Goal: Task Accomplishment & Management: Manage account settings

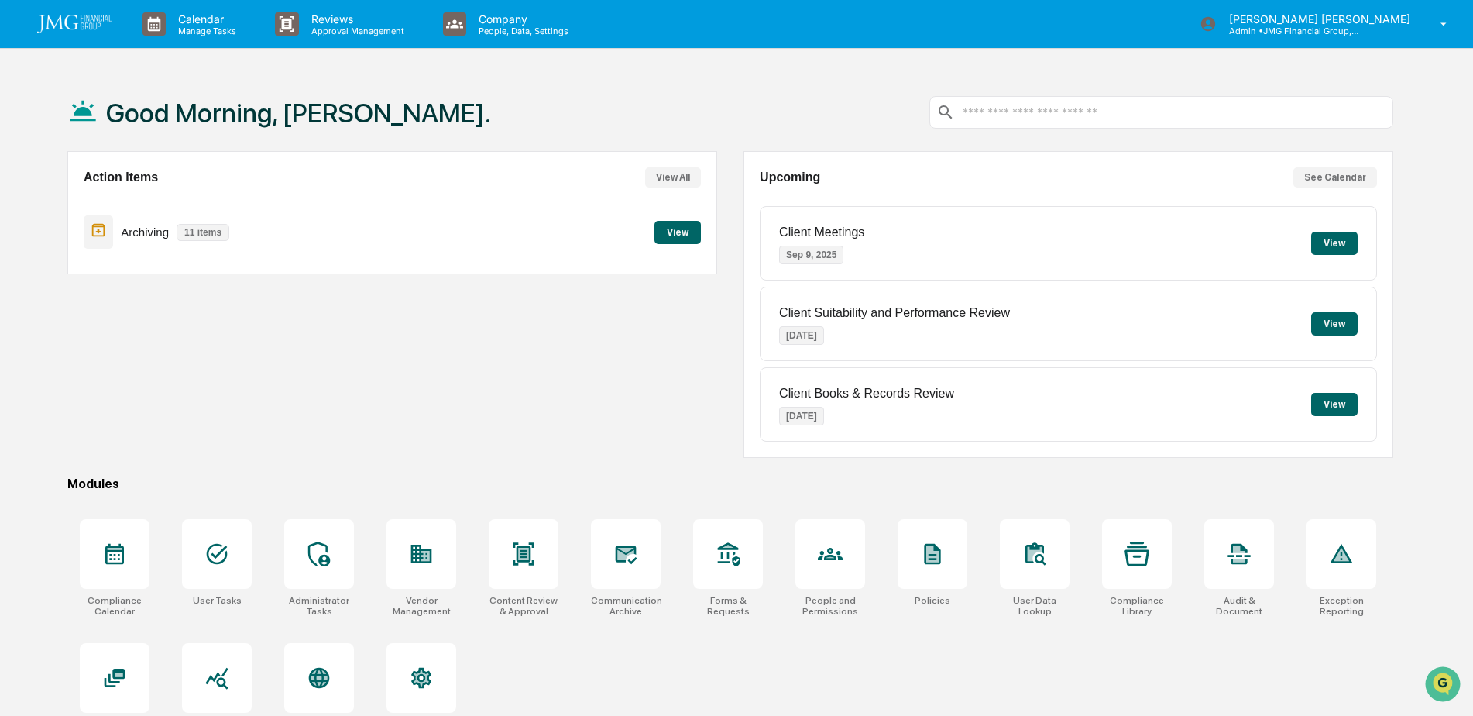
scroll to position [74, 0]
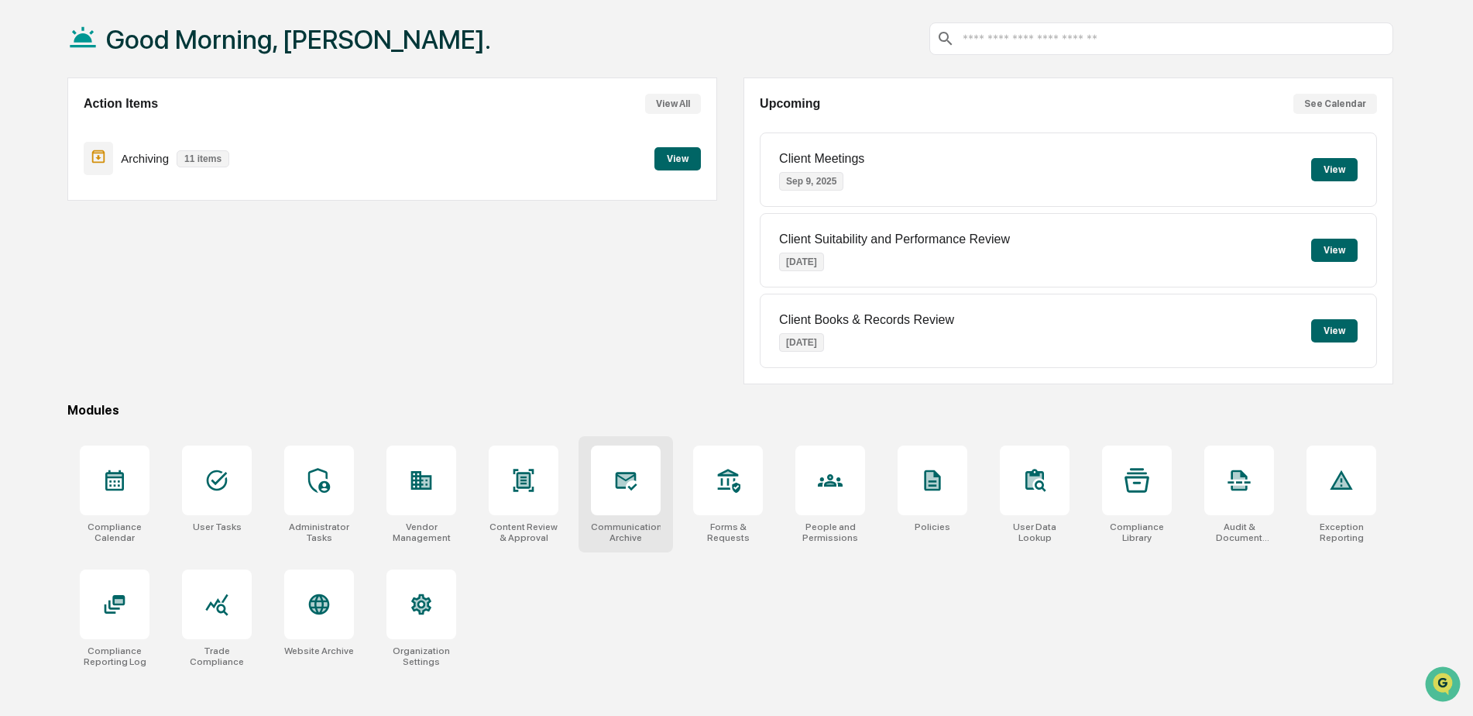
click at [622, 493] on div at bounding box center [625, 480] width 25 height 25
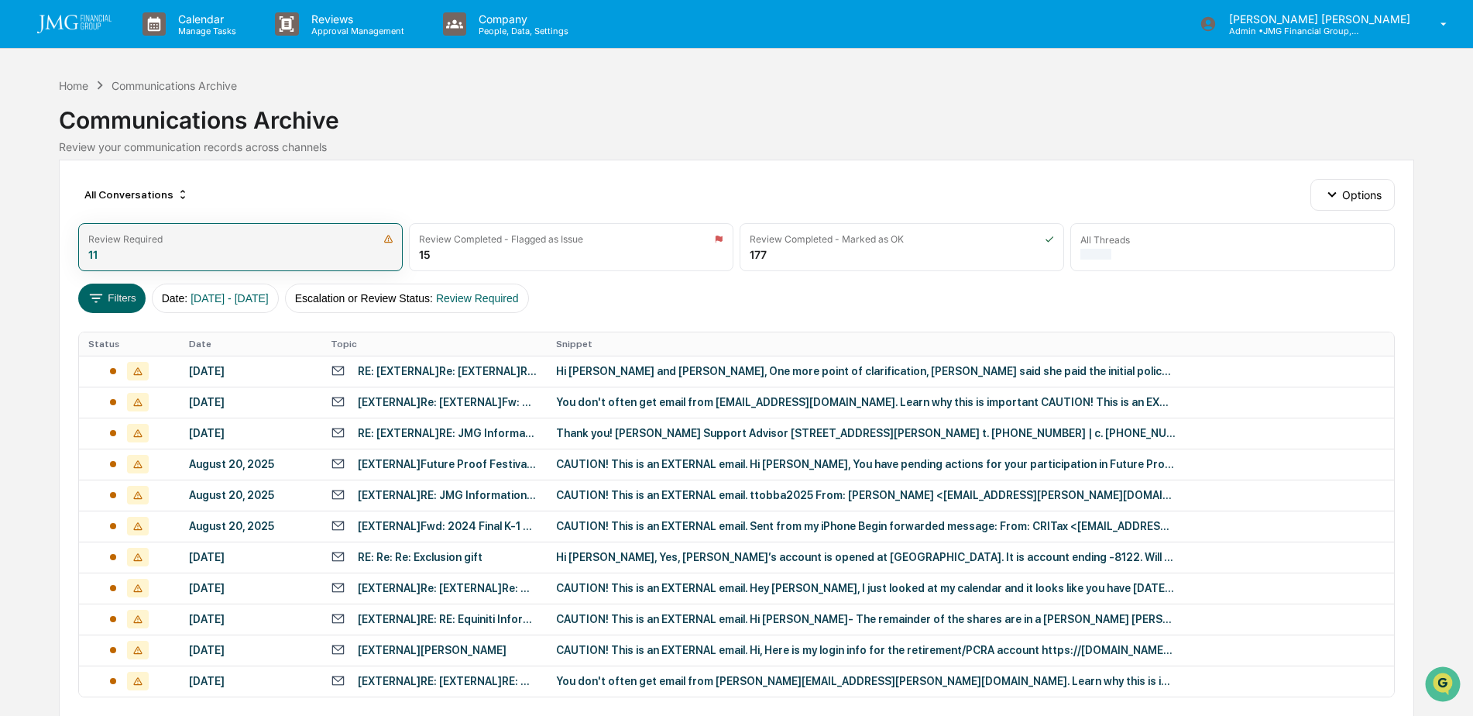
click at [329, 249] on div "Review Required 11" at bounding box center [240, 247] width 325 height 48
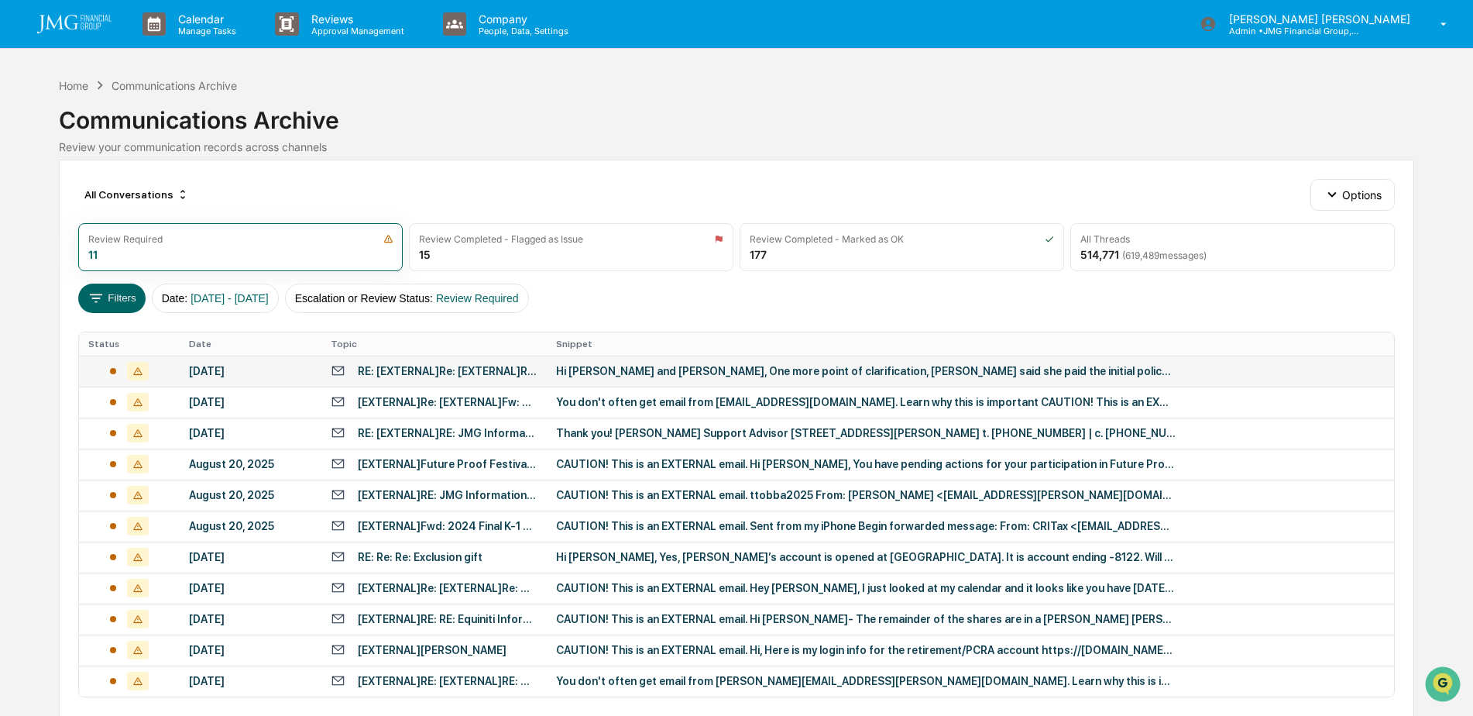
click at [644, 366] on div "Hi [PERSON_NAME] and [PERSON_NAME], One more point of clarification, [PERSON_NA…" at bounding box center [866, 371] width 620 height 12
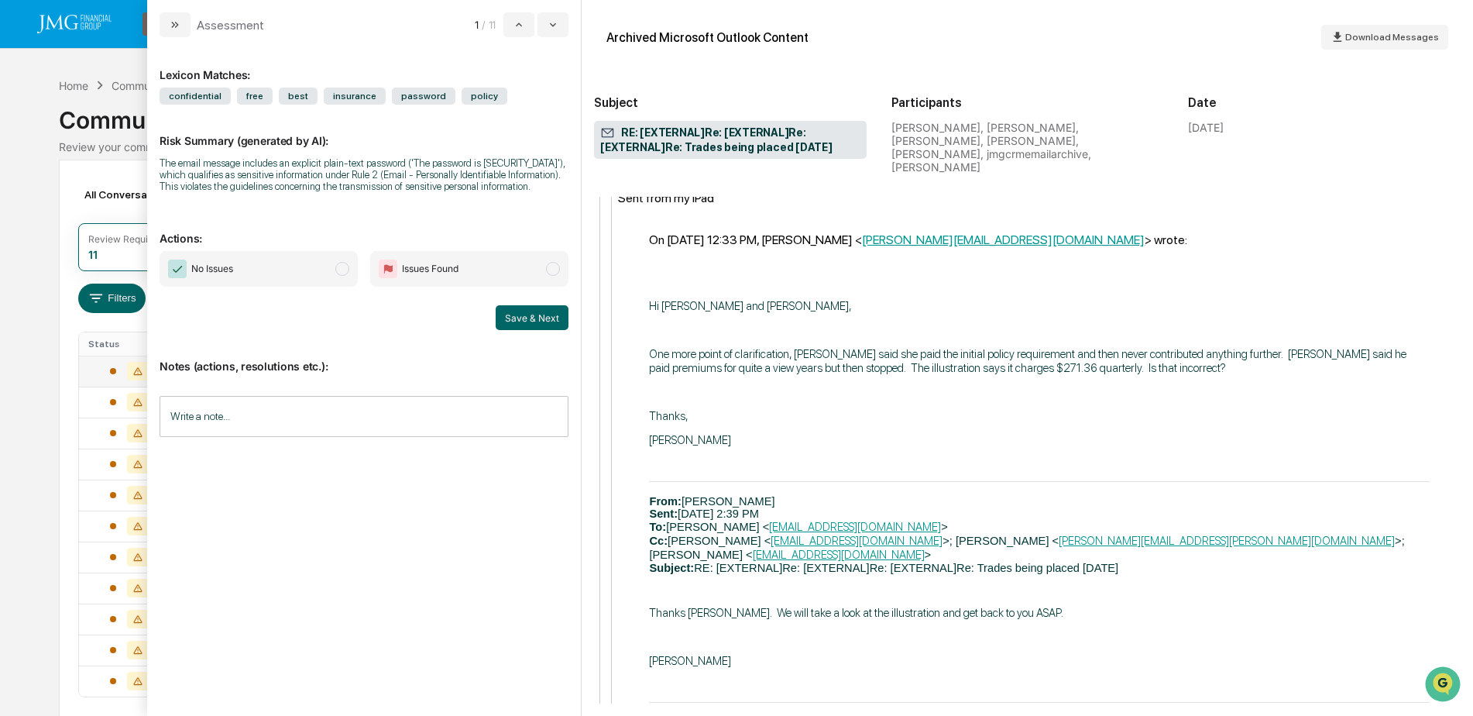
scroll to position [2091, 0]
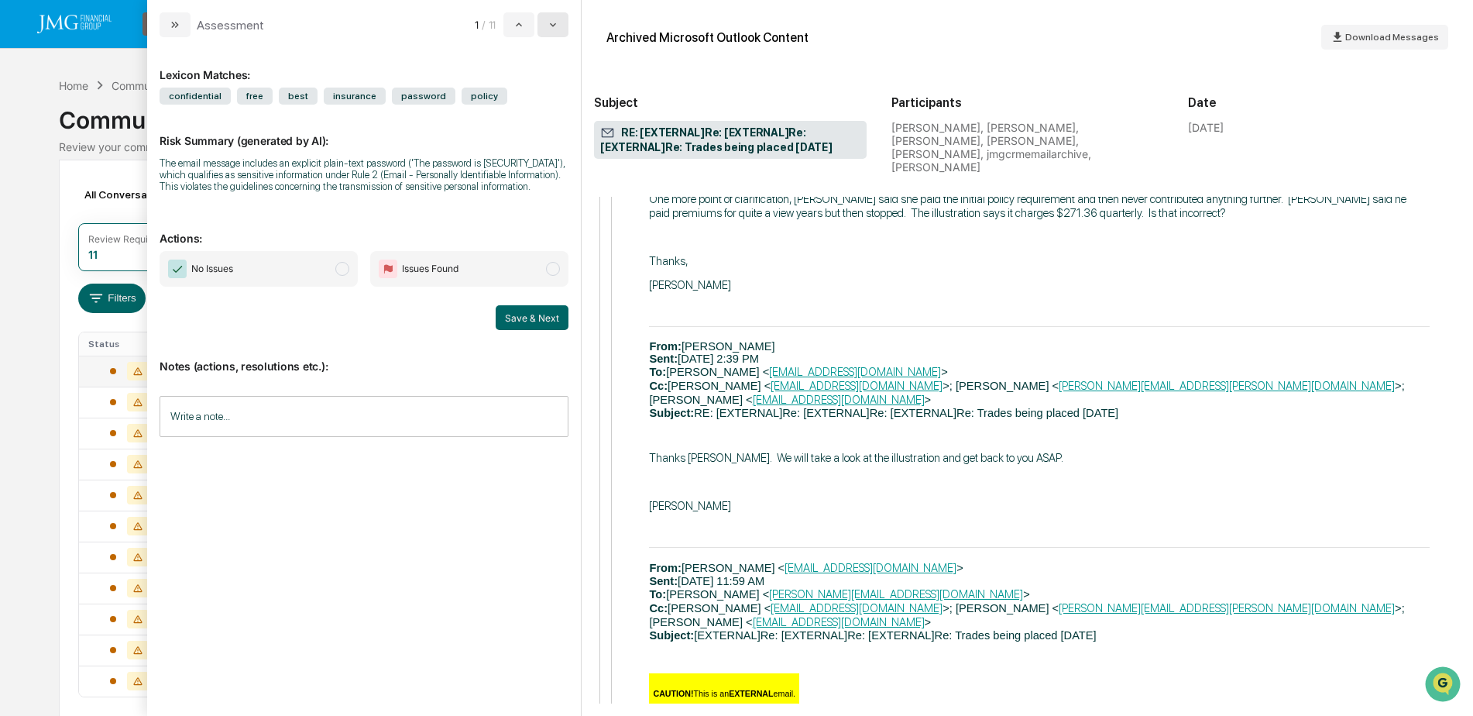
click at [548, 29] on icon "modal" at bounding box center [553, 25] width 12 height 12
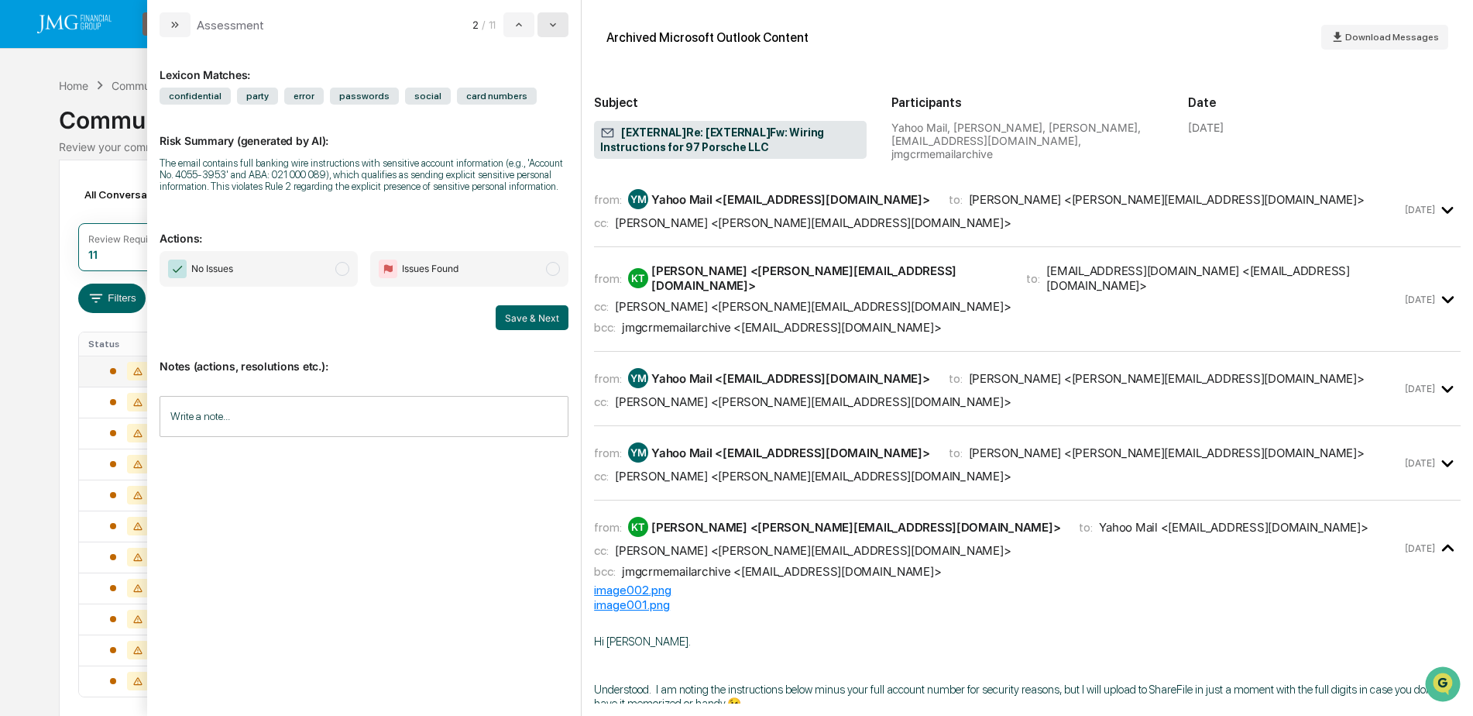
click at [548, 29] on icon "modal" at bounding box center [553, 25] width 12 height 12
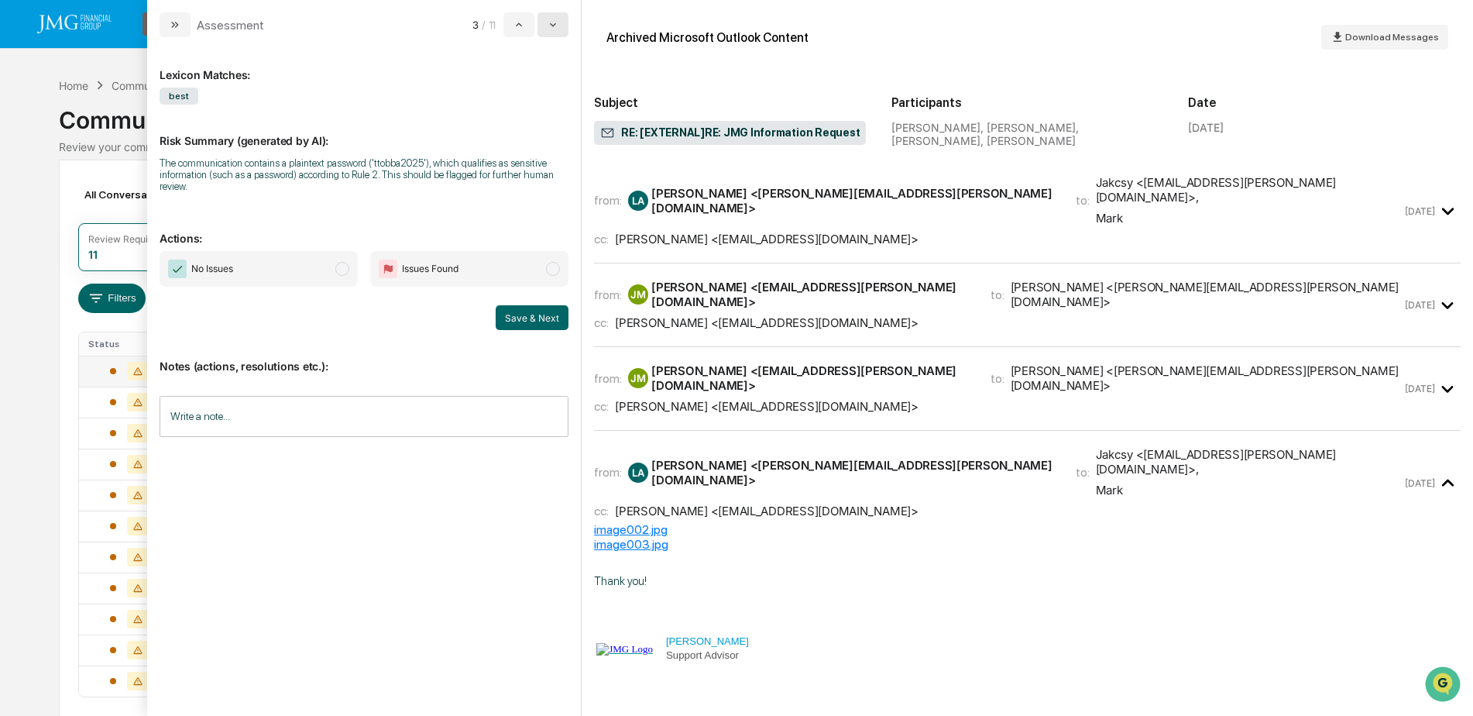
click at [548, 29] on icon "modal" at bounding box center [553, 25] width 12 height 12
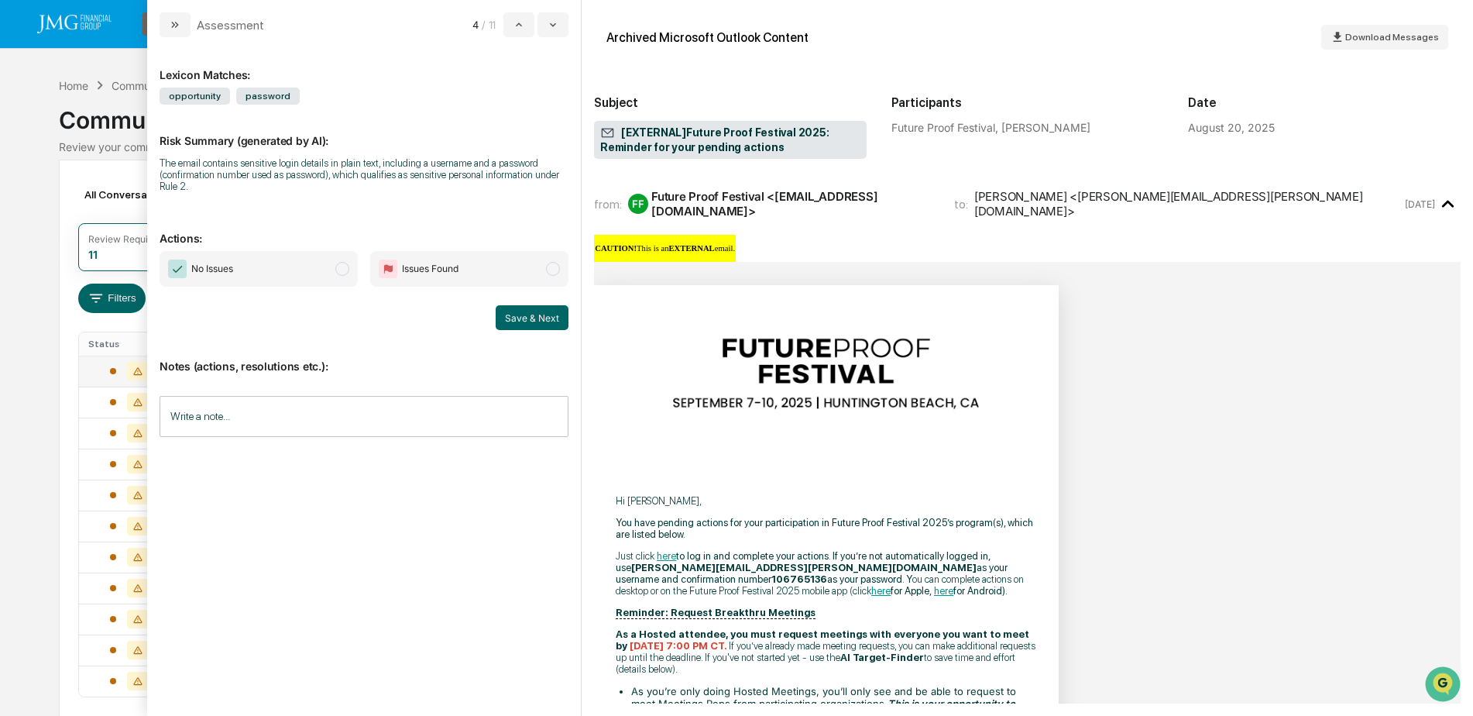
click at [382, 415] on input "Write a note..." at bounding box center [364, 416] width 409 height 41
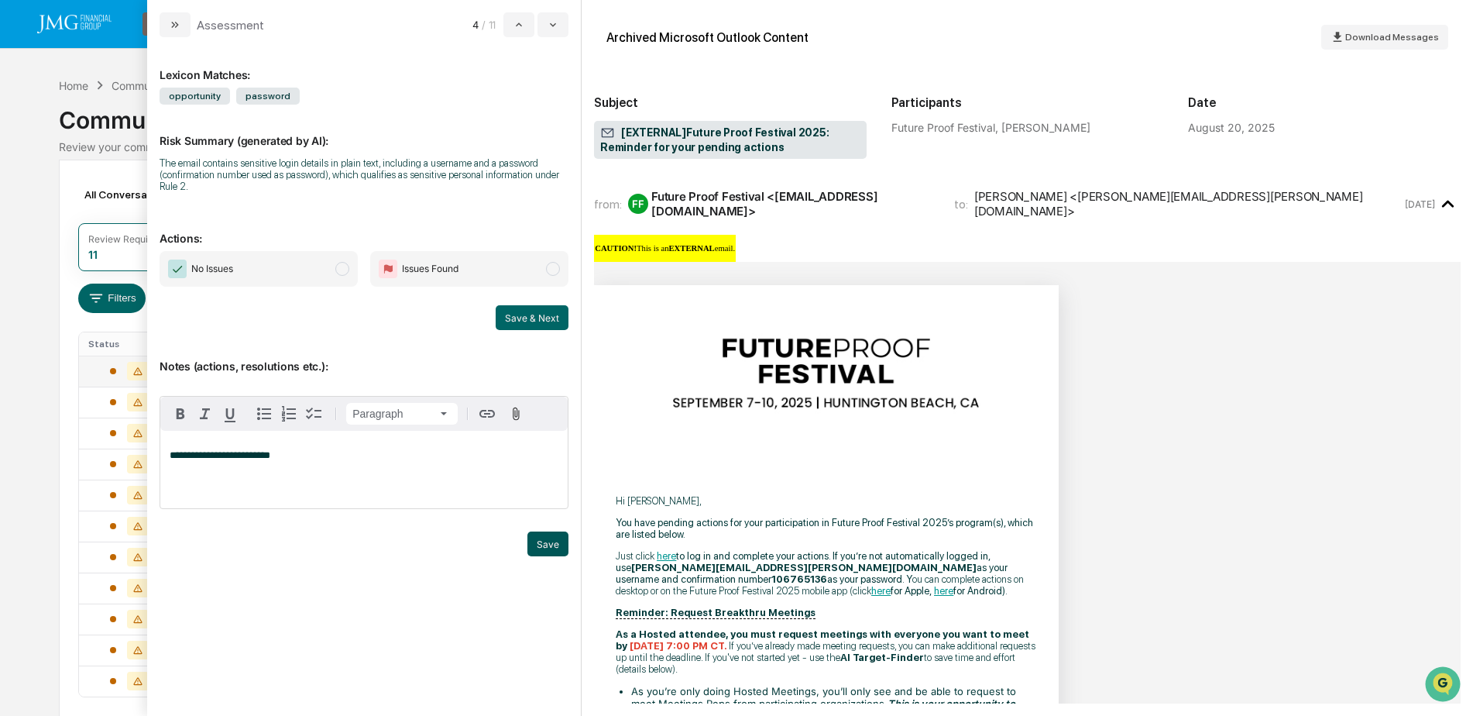
click at [531, 545] on button "Save" at bounding box center [547, 543] width 41 height 25
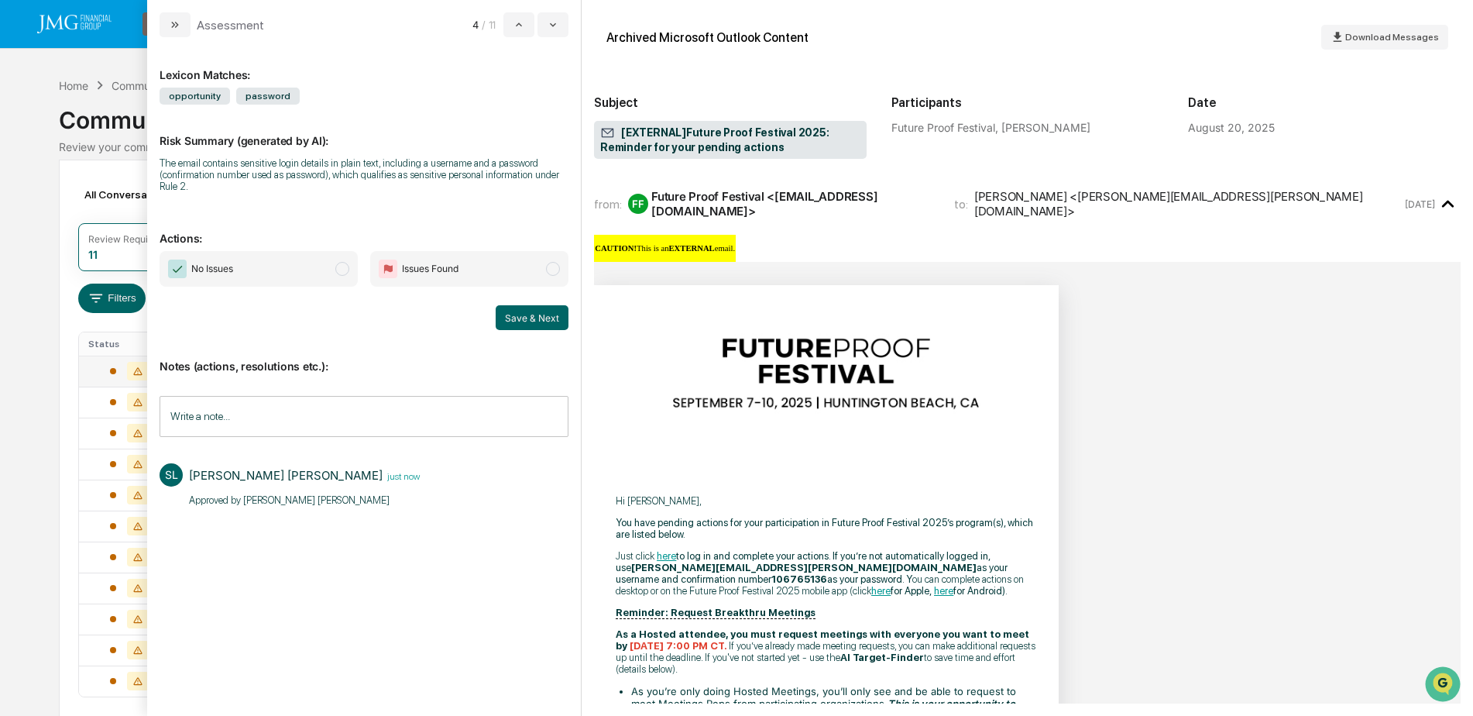
click at [299, 273] on span "No Issues" at bounding box center [259, 269] width 198 height 36
click at [560, 322] on button "Save & Next" at bounding box center [532, 317] width 73 height 25
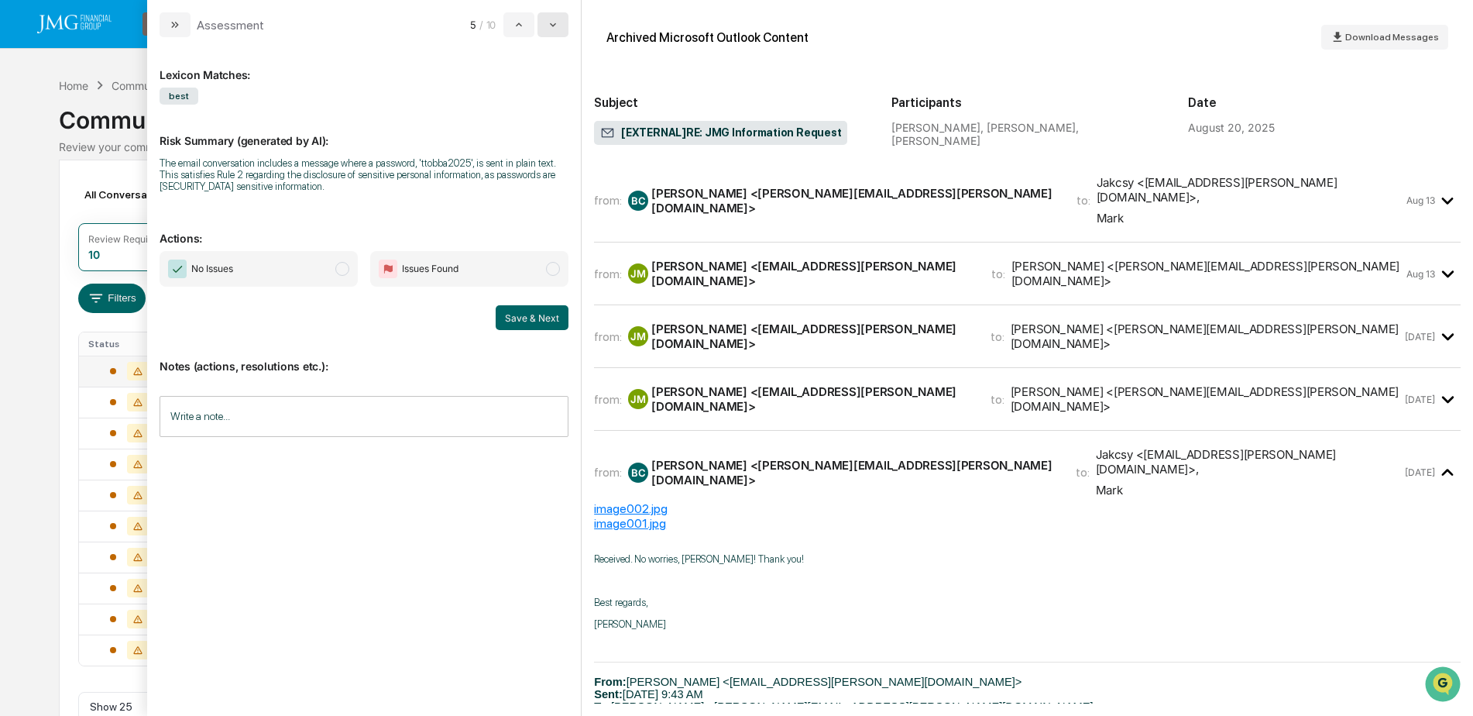
click at [557, 31] on button "modal" at bounding box center [552, 24] width 31 height 25
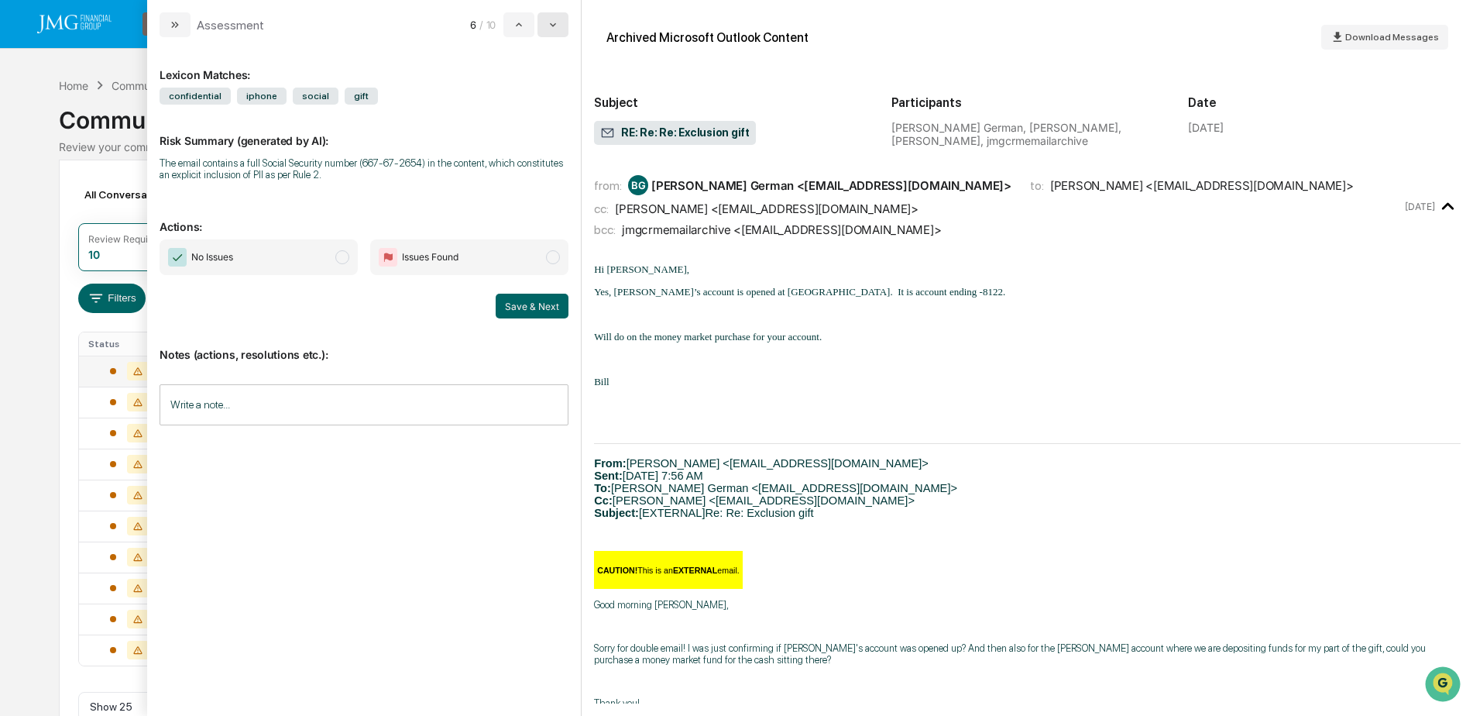
click at [557, 31] on button "modal" at bounding box center [552, 24] width 31 height 25
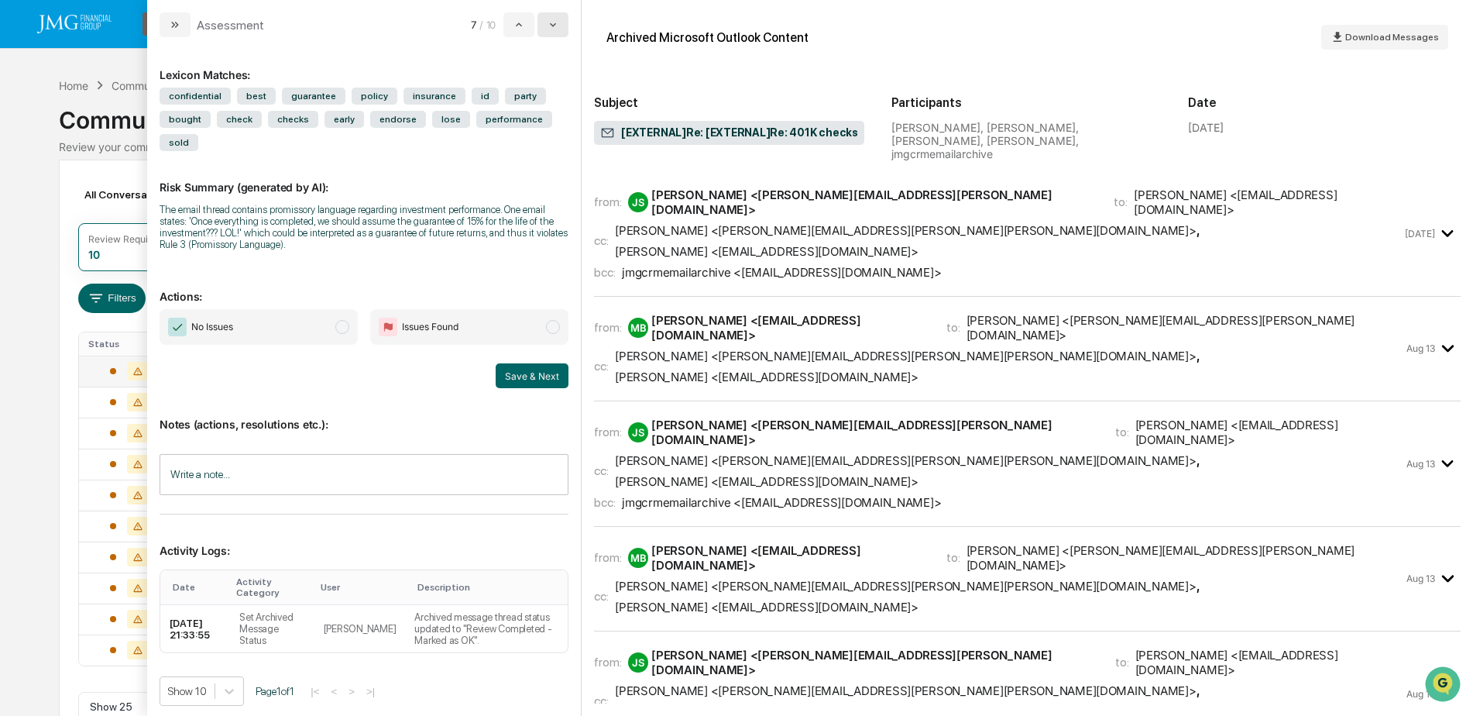
click at [557, 31] on button "modal" at bounding box center [552, 24] width 31 height 25
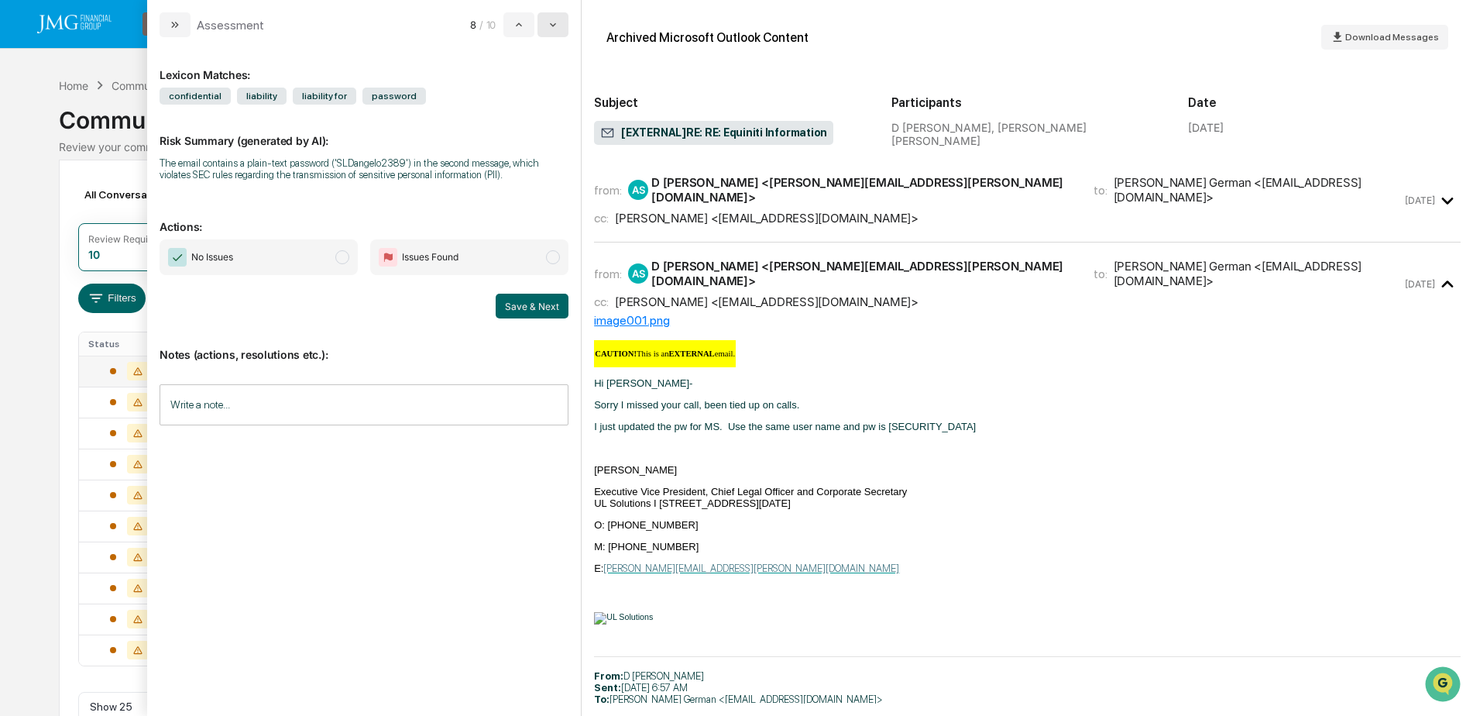
click at [557, 31] on button "modal" at bounding box center [552, 24] width 31 height 25
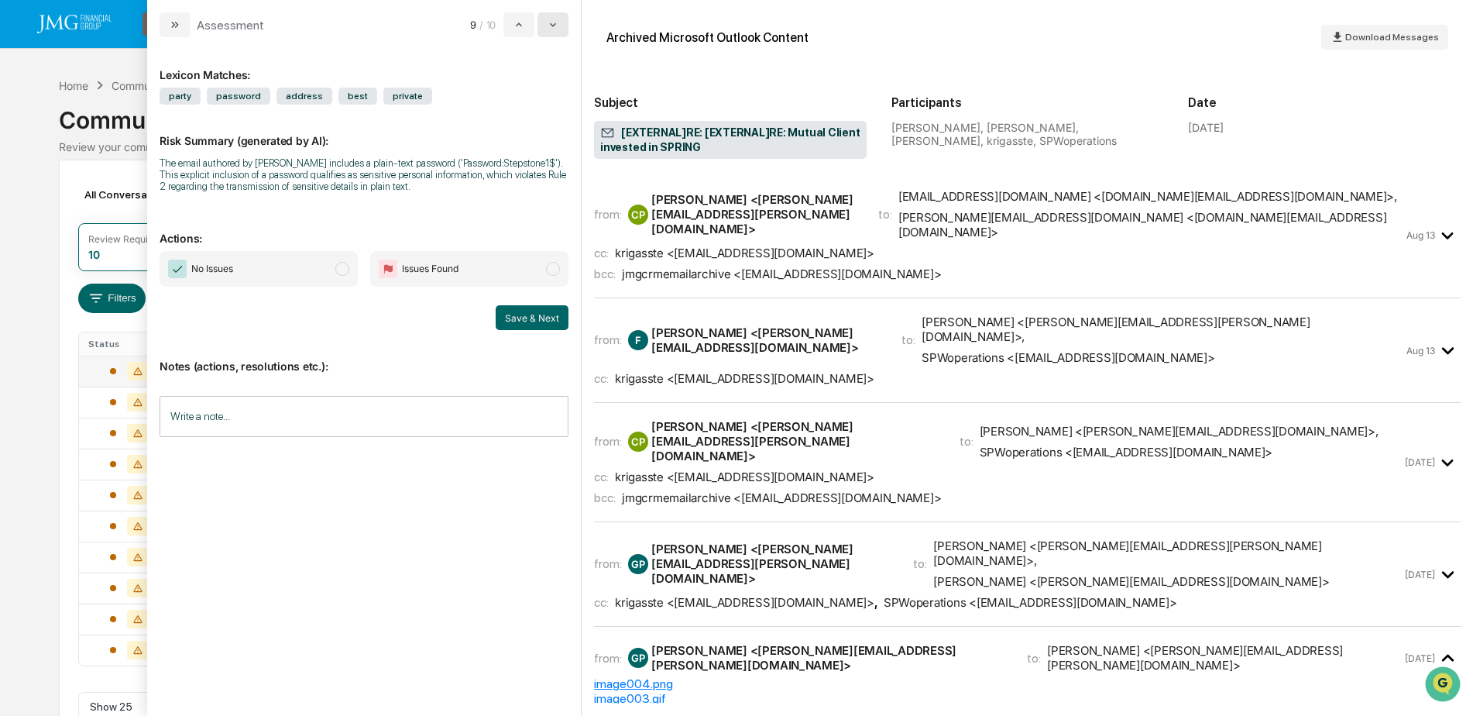
click at [557, 32] on button "modal" at bounding box center [552, 24] width 31 height 25
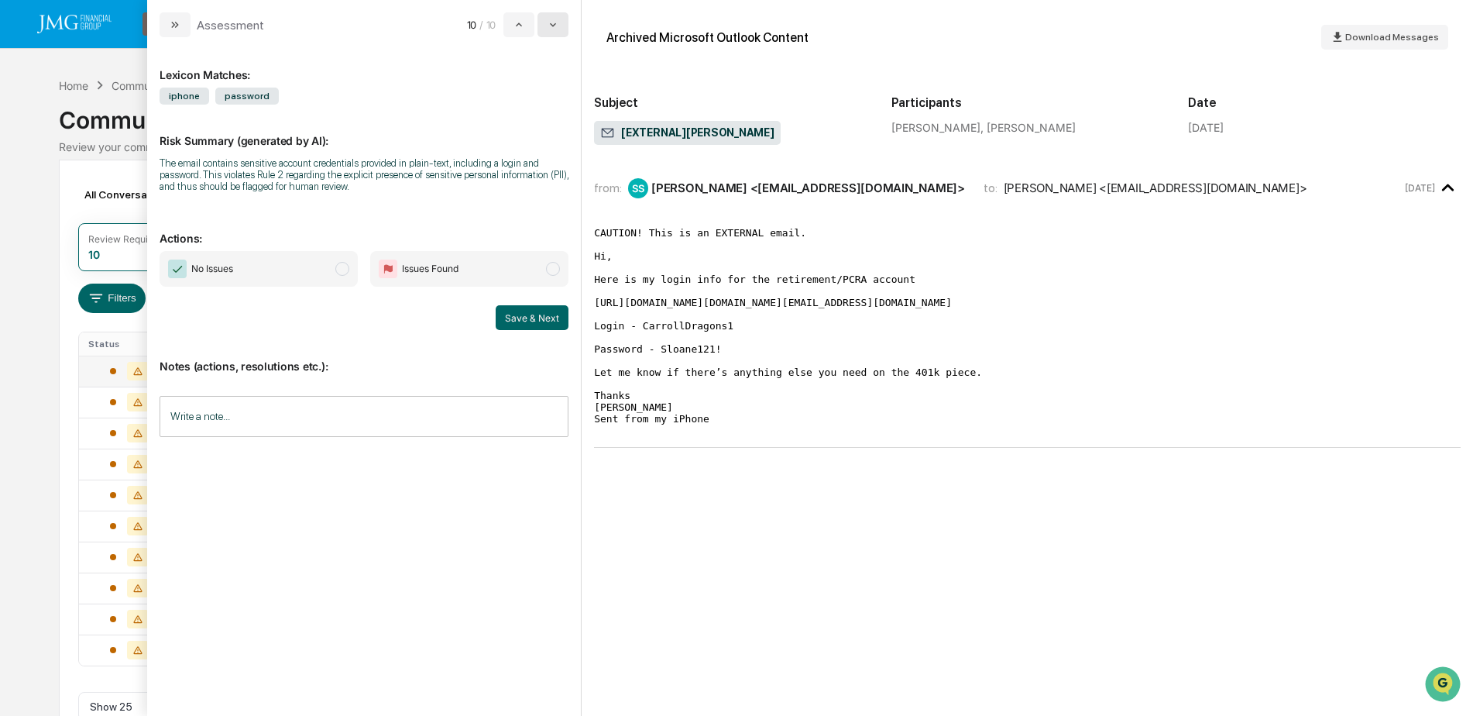
click at [557, 32] on button "modal" at bounding box center [552, 24] width 31 height 25
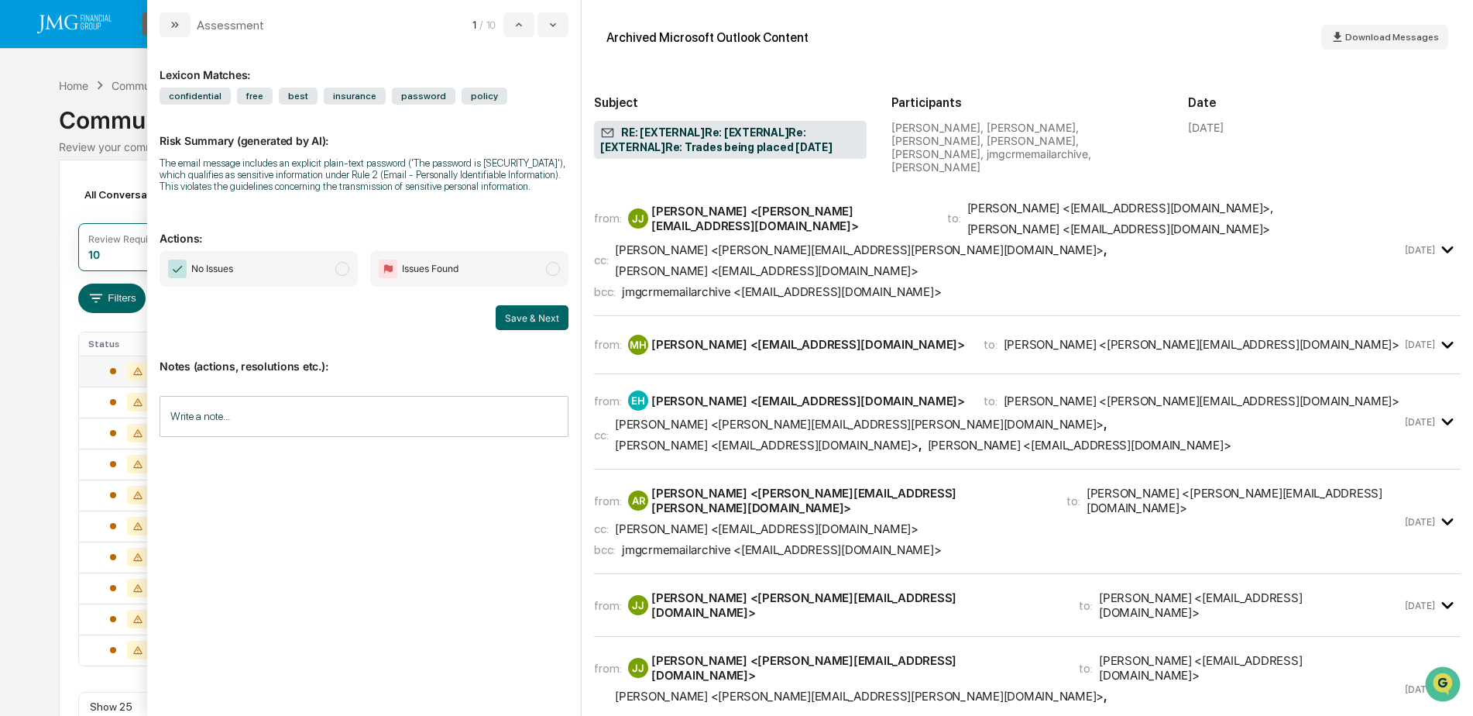
click at [106, 62] on div "Calendar Manage Tasks Reviews Approval Management Company People, Data, Setting…" at bounding box center [736, 377] width 1473 height 754
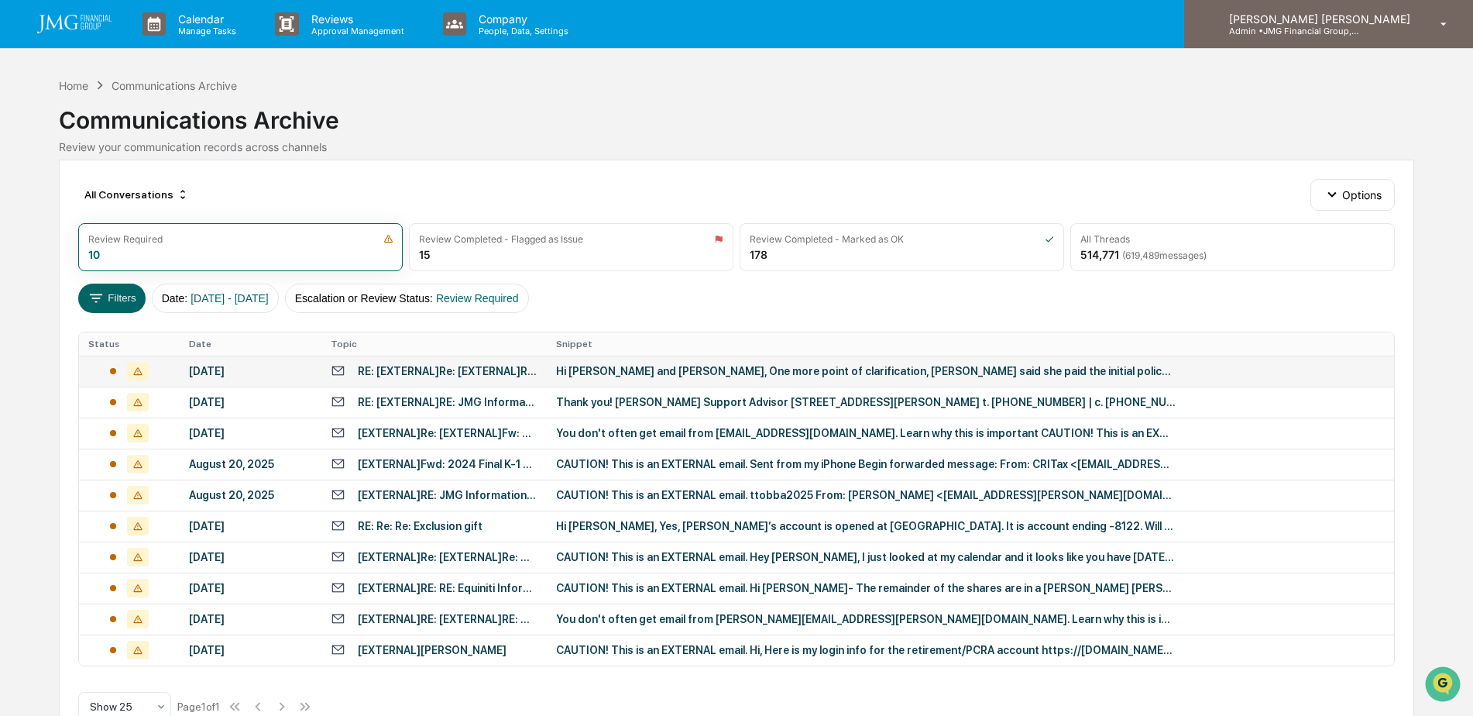
click at [1372, 39] on div "[PERSON_NAME] [PERSON_NAME] Admin • JMG Financial Group, Ltd." at bounding box center [1328, 24] width 289 height 48
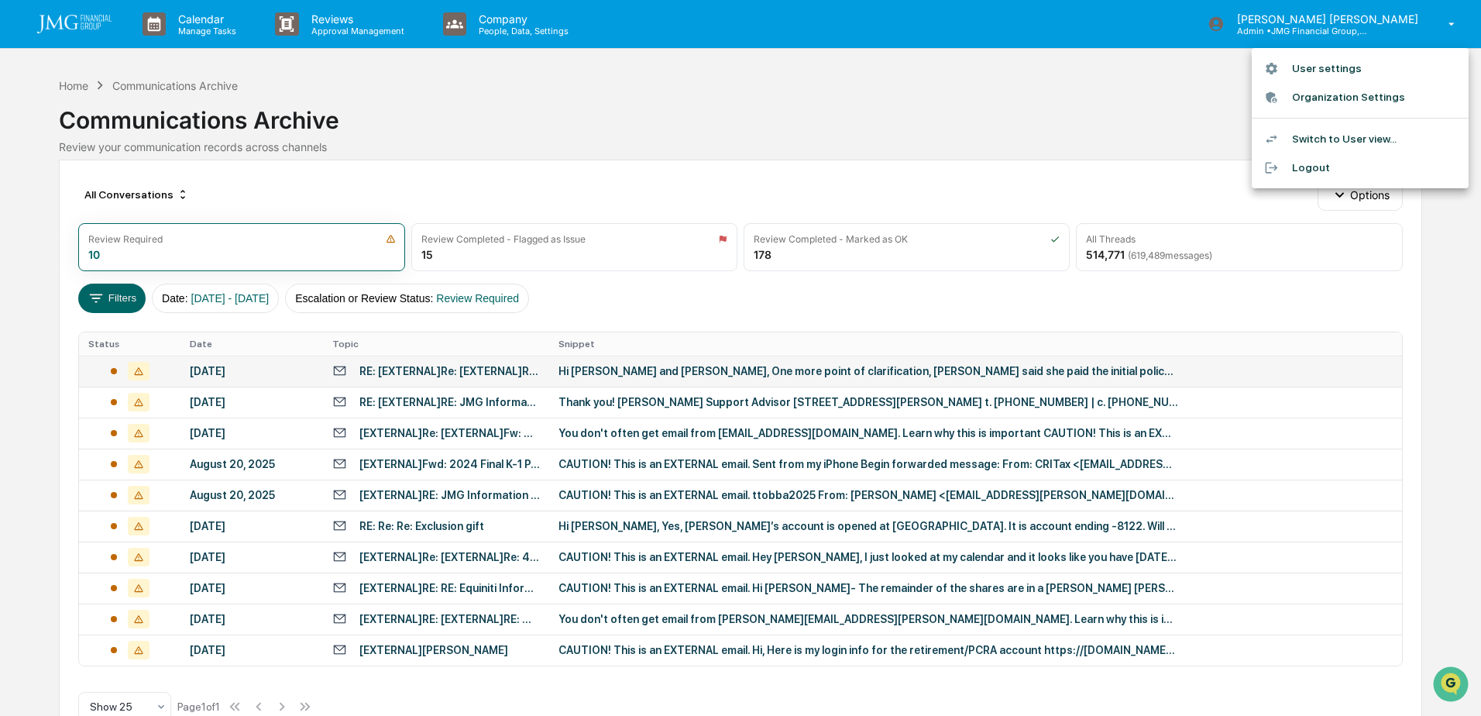
drag, startPoint x: 483, startPoint y: 80, endPoint x: 410, endPoint y: 71, distance: 74.1
click at [483, 81] on div at bounding box center [740, 358] width 1481 height 716
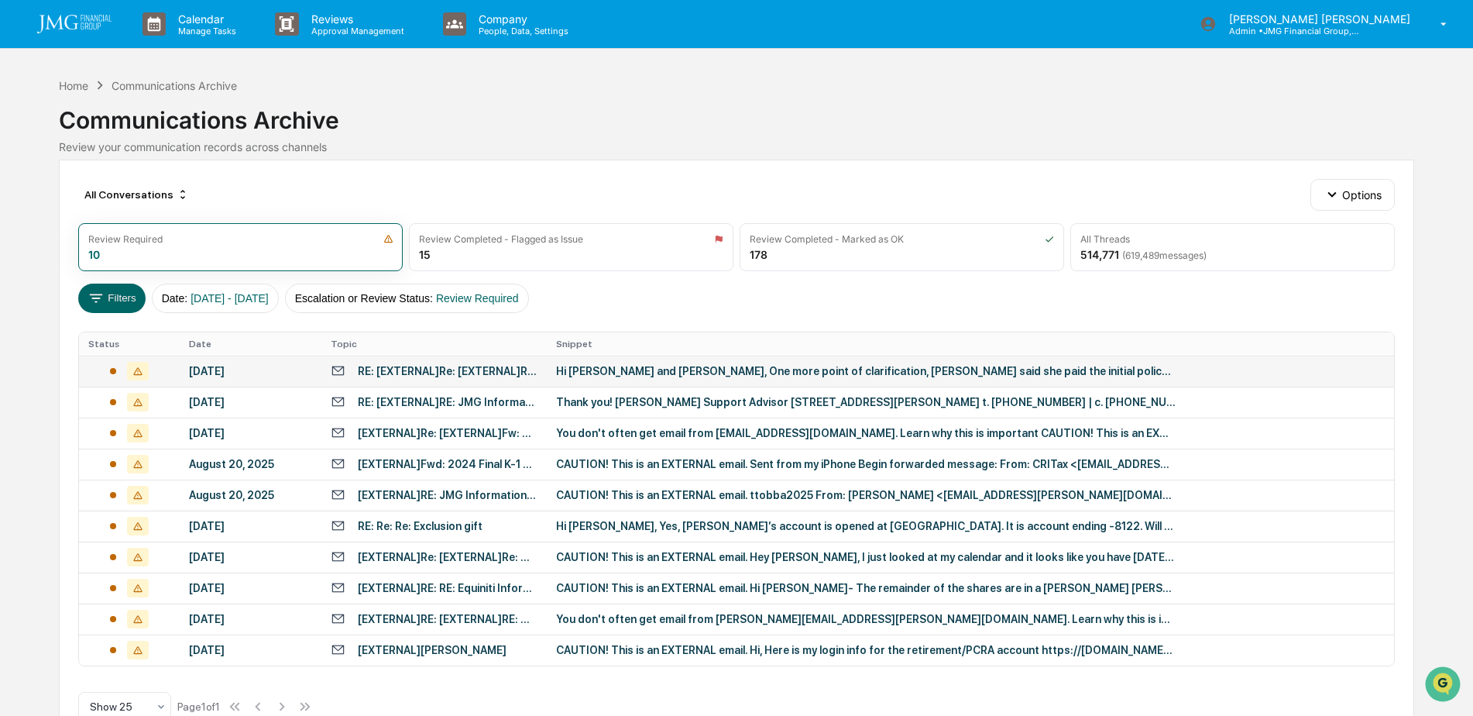
click at [75, 22] on img at bounding box center [74, 24] width 74 height 19
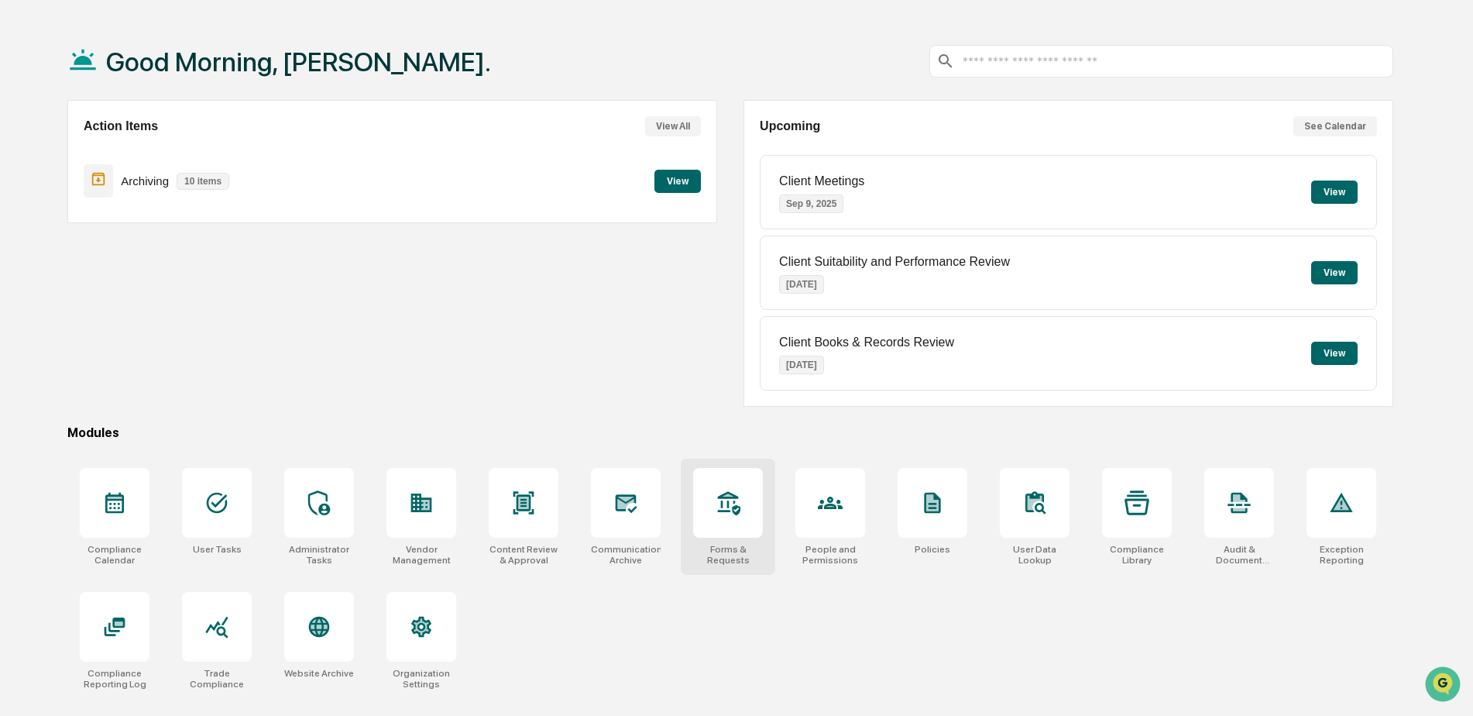
scroll to position [74, 0]
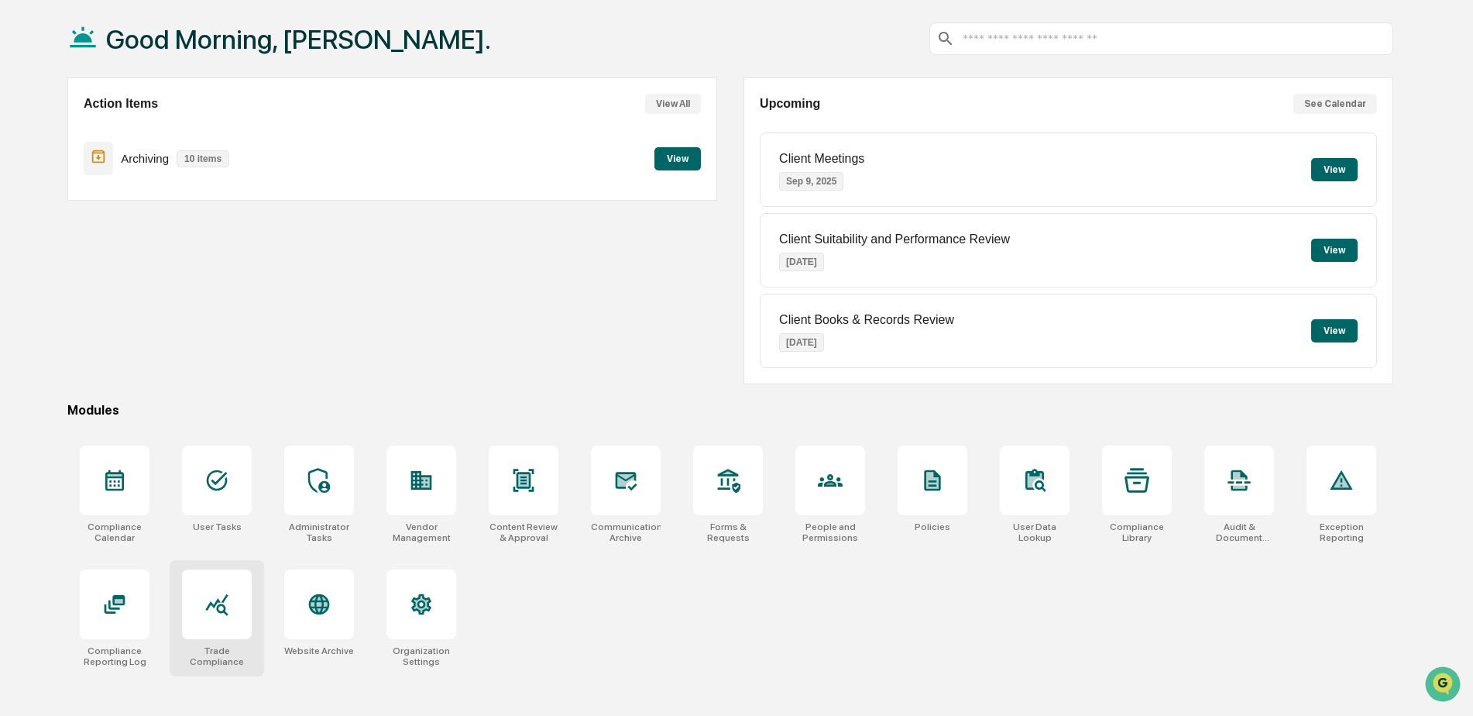
click at [221, 606] on icon at bounding box center [216, 605] width 22 height 22
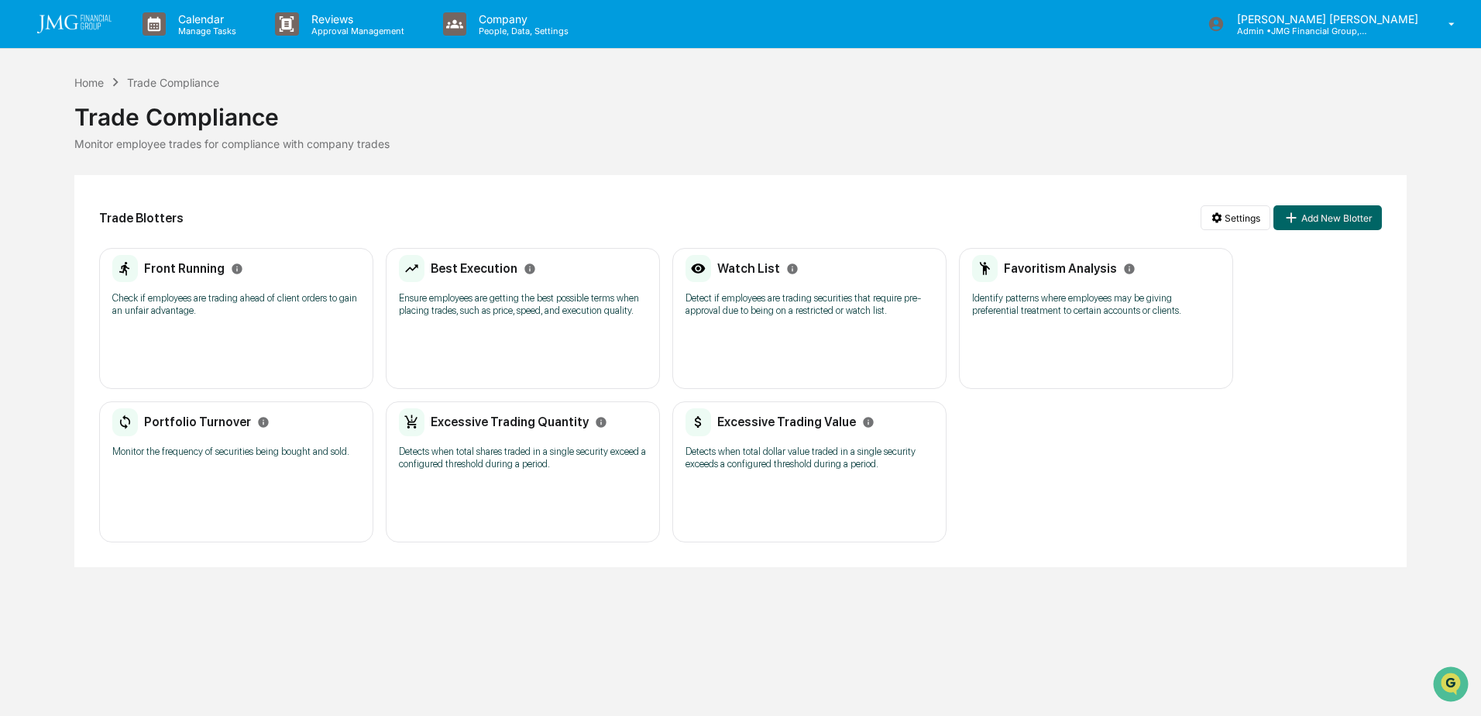
click at [271, 293] on p "Check if employees are trading ahead of client orders to gain an unfair advanta…" at bounding box center [236, 304] width 248 height 25
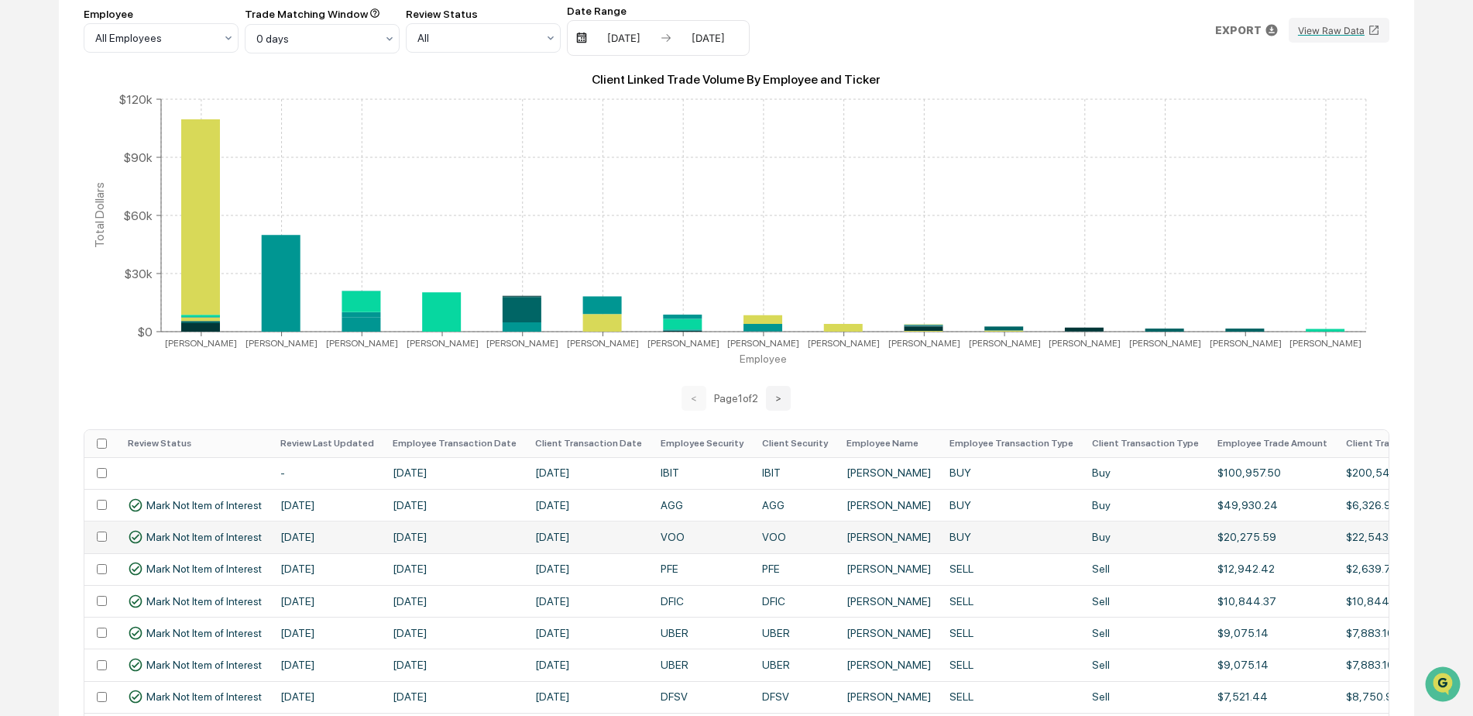
scroll to position [155, 0]
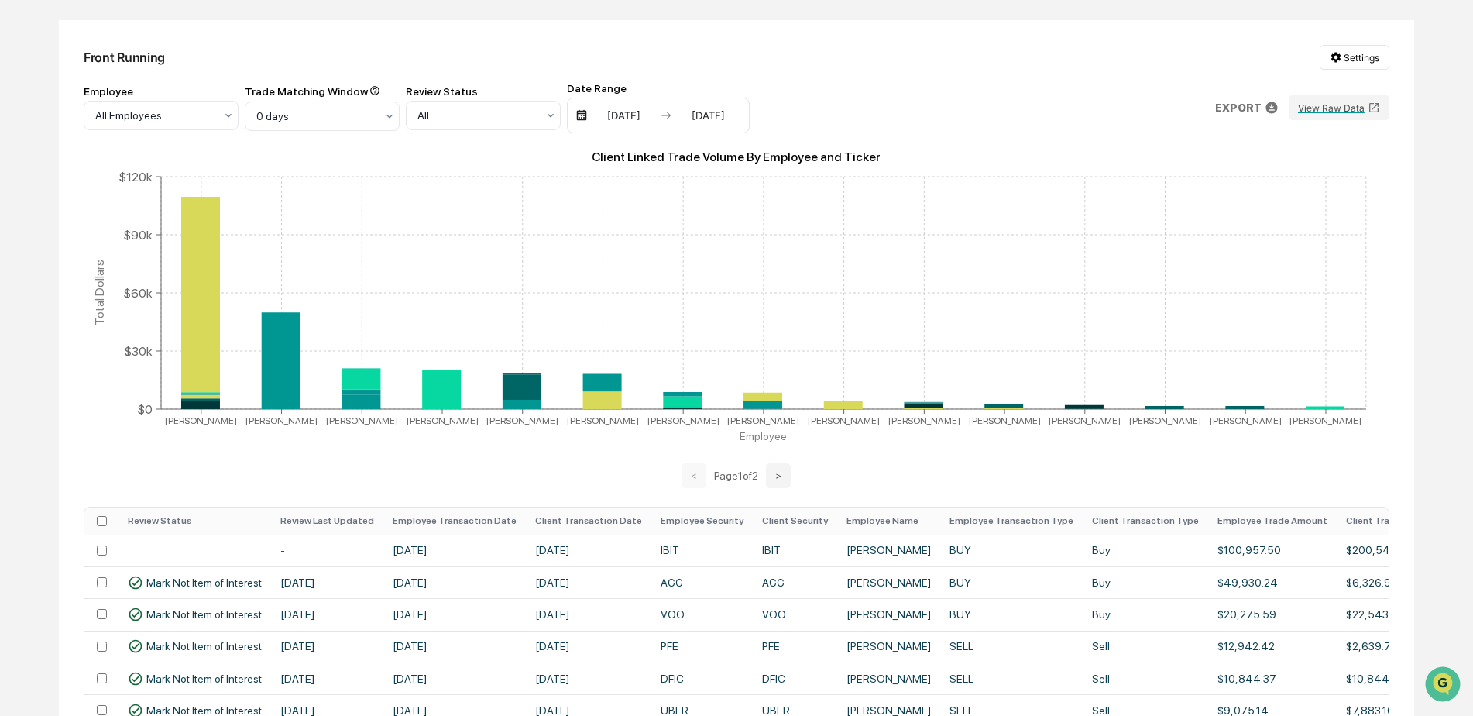
click at [421, 521] on th "Employee Transaction Date" at bounding box center [454, 520] width 143 height 27
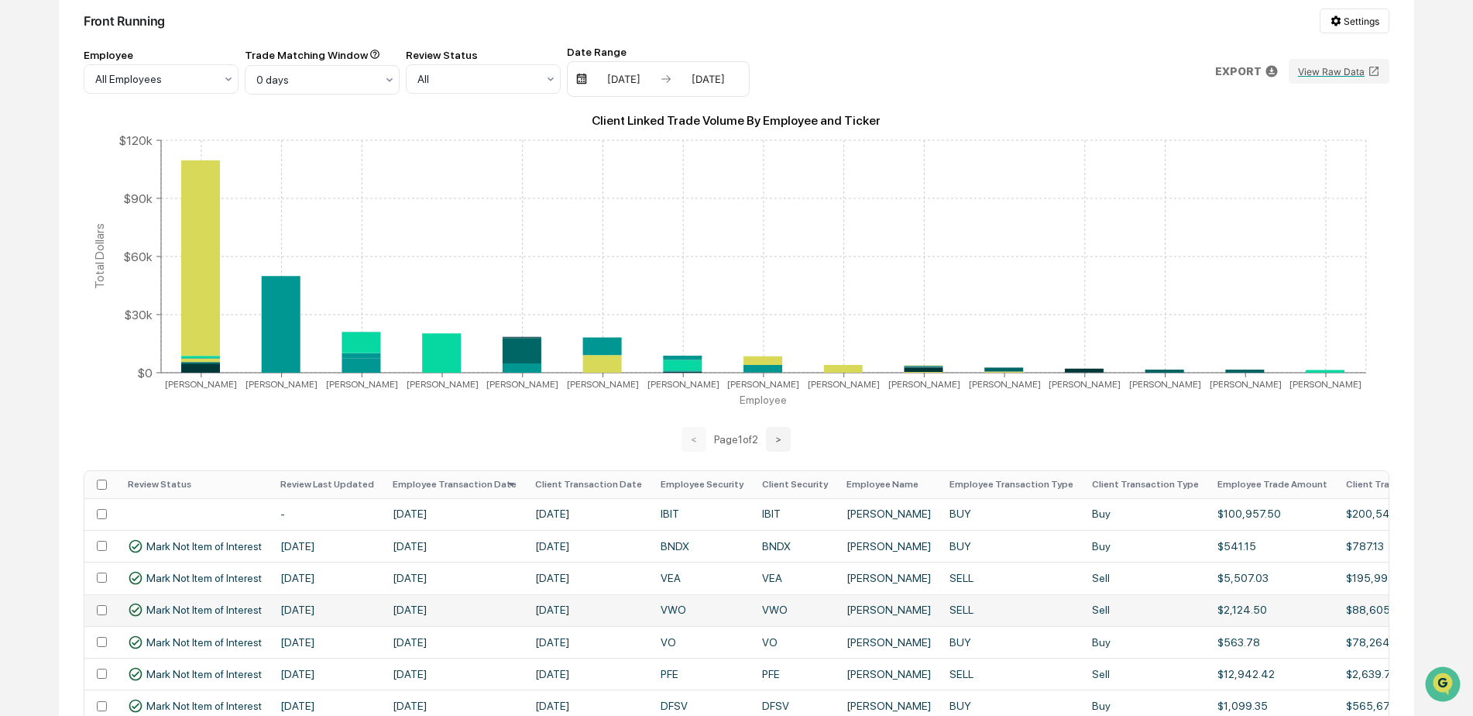
scroll to position [0, 0]
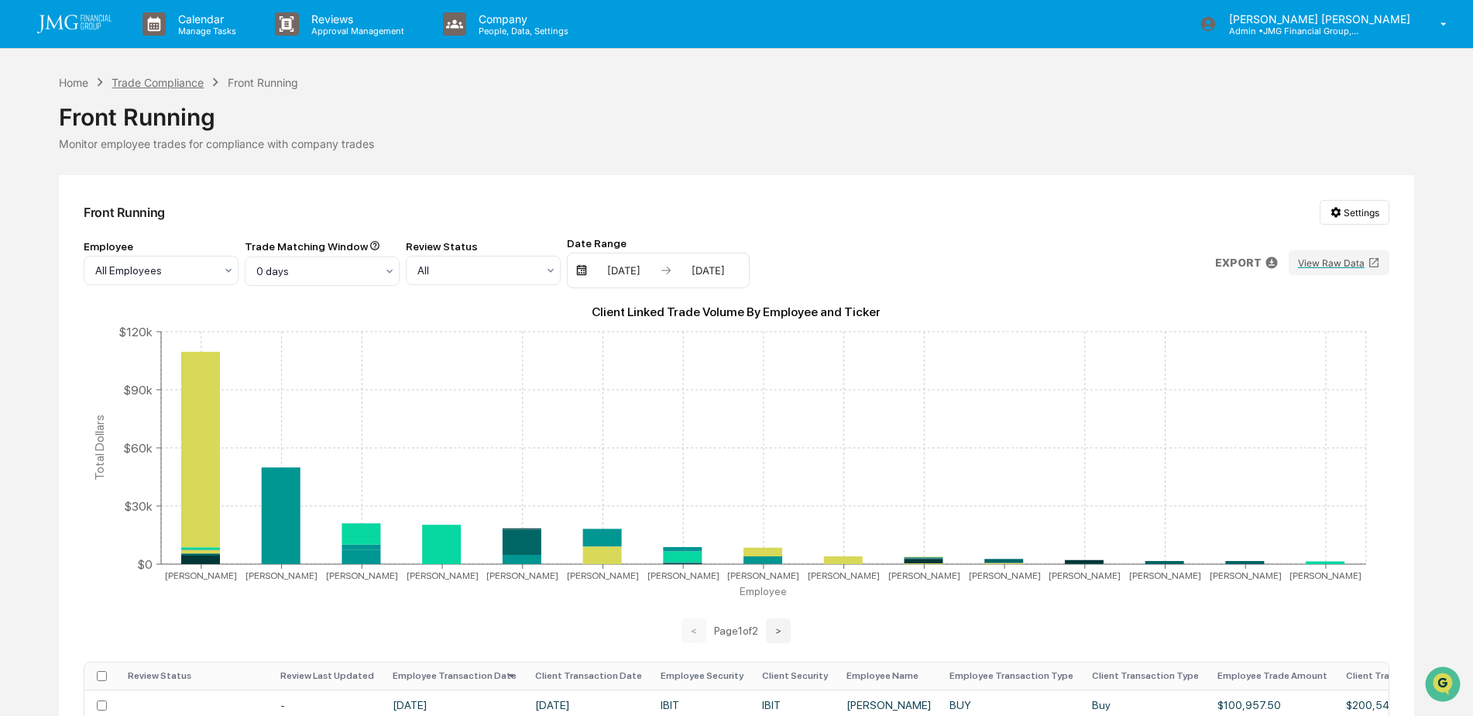
click at [187, 81] on div "Trade Compliance" at bounding box center [158, 82] width 92 height 13
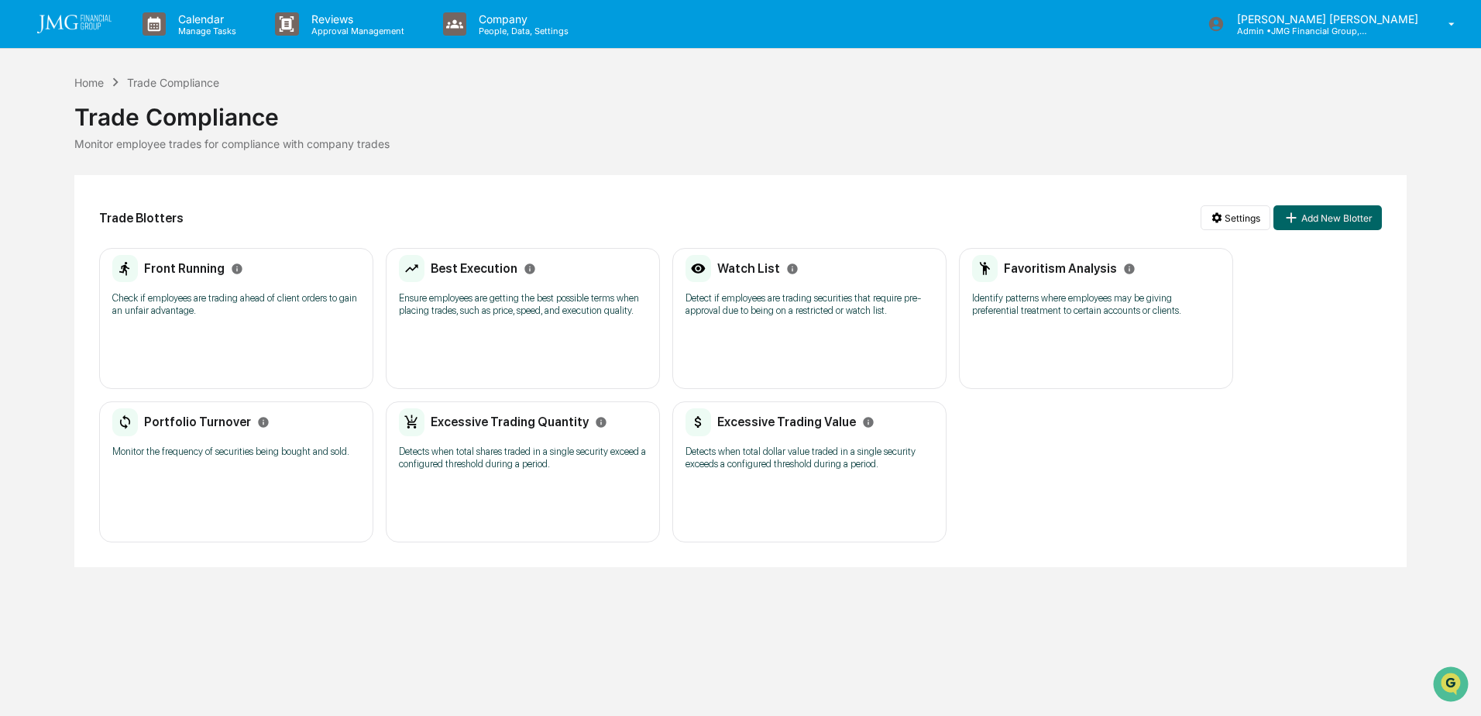
click at [822, 310] on p "Detect if employees are trading securities that require pre-approval due to bei…" at bounding box center [809, 304] width 248 height 25
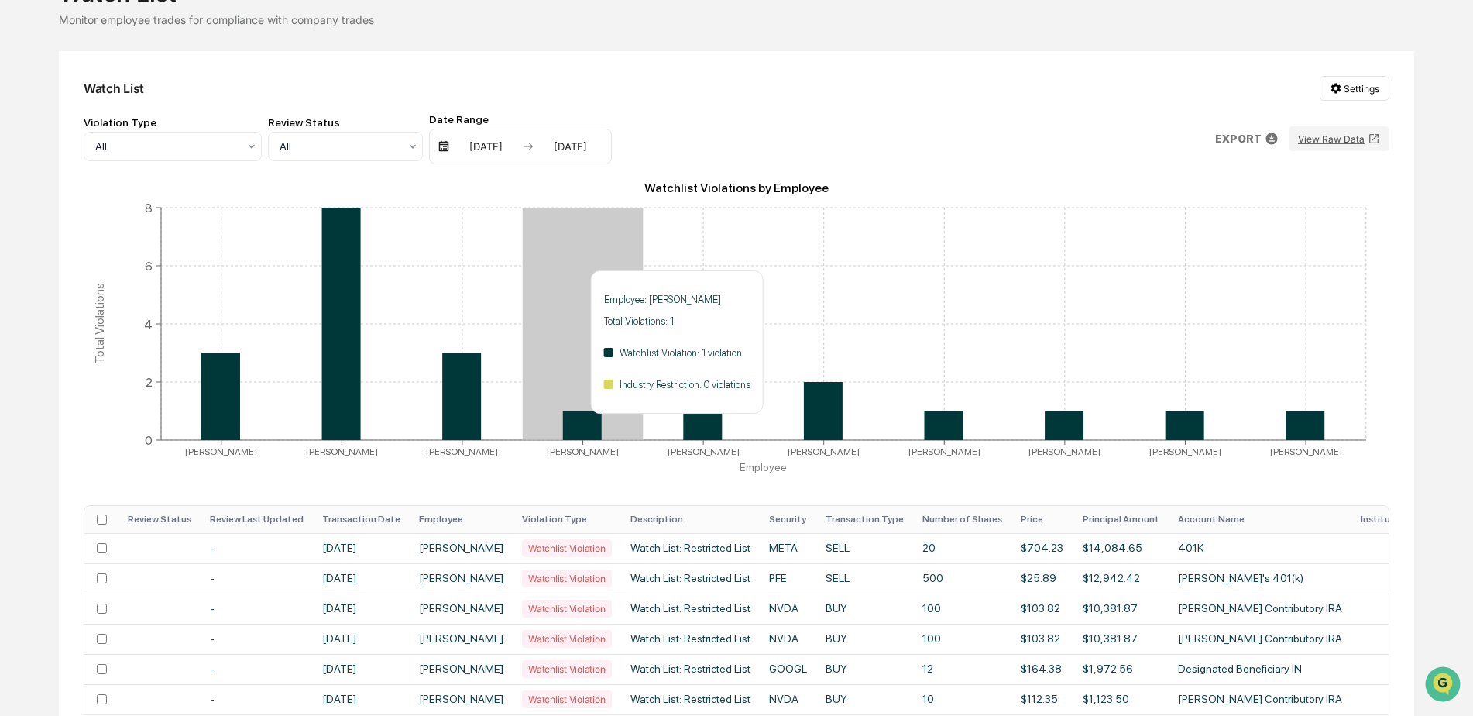
scroll to position [155, 0]
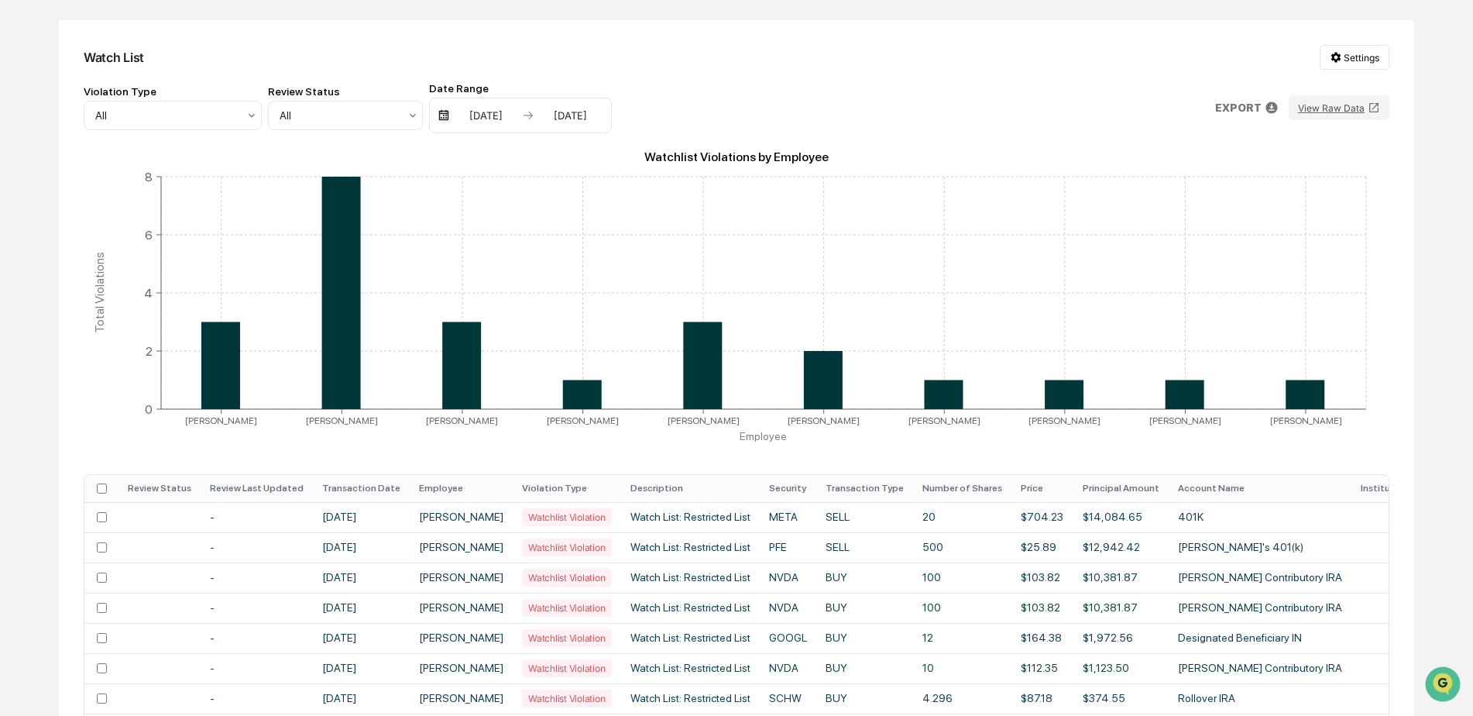
click at [381, 479] on th "Transaction Date" at bounding box center [361, 488] width 97 height 27
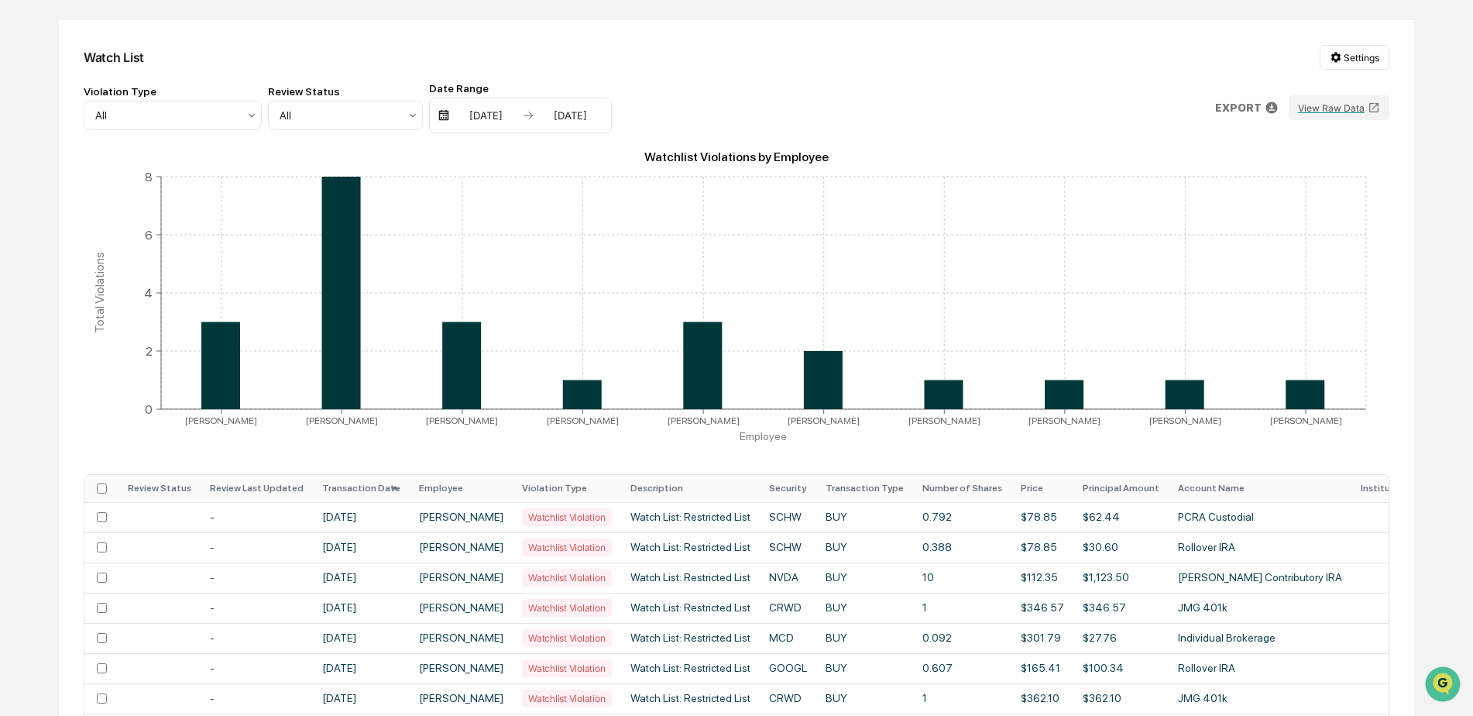
click at [381, 479] on th "Transaction Date" at bounding box center [361, 488] width 97 height 27
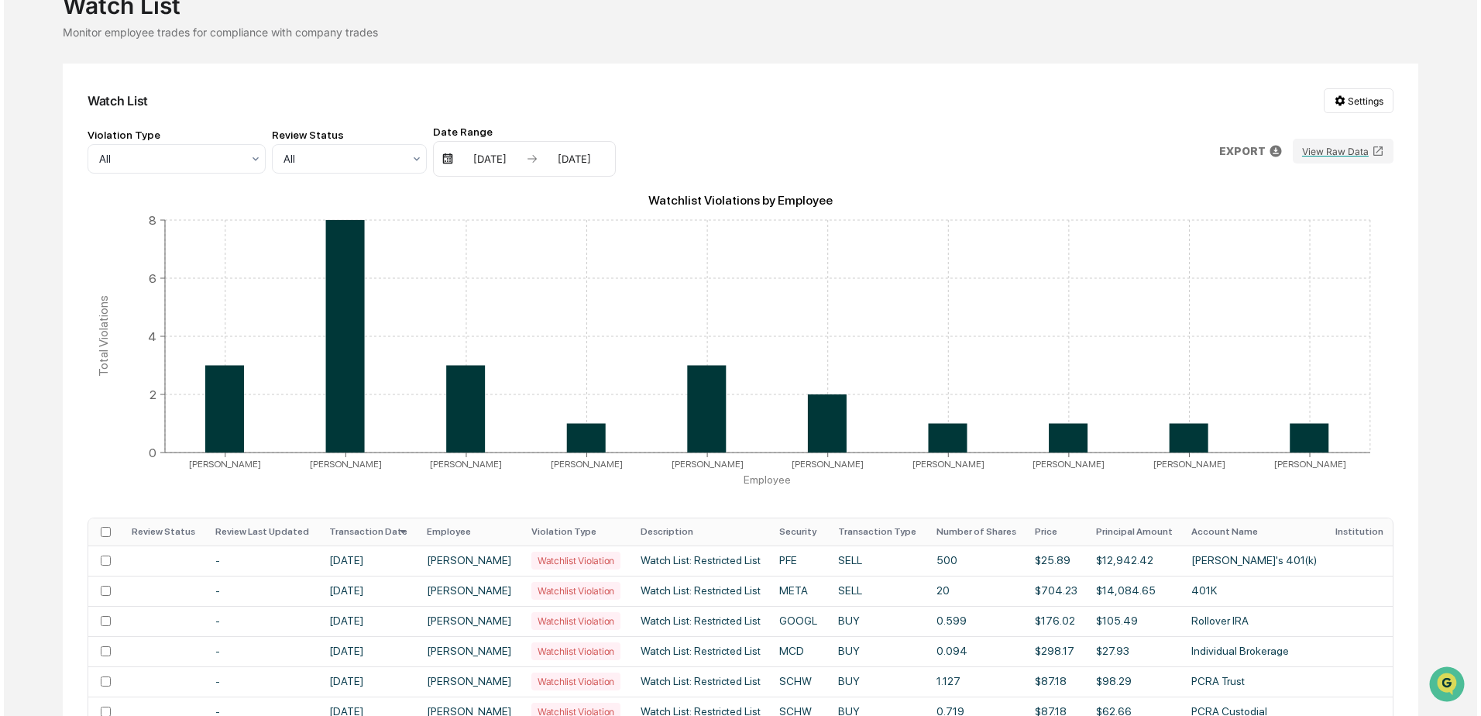
scroll to position [0, 0]
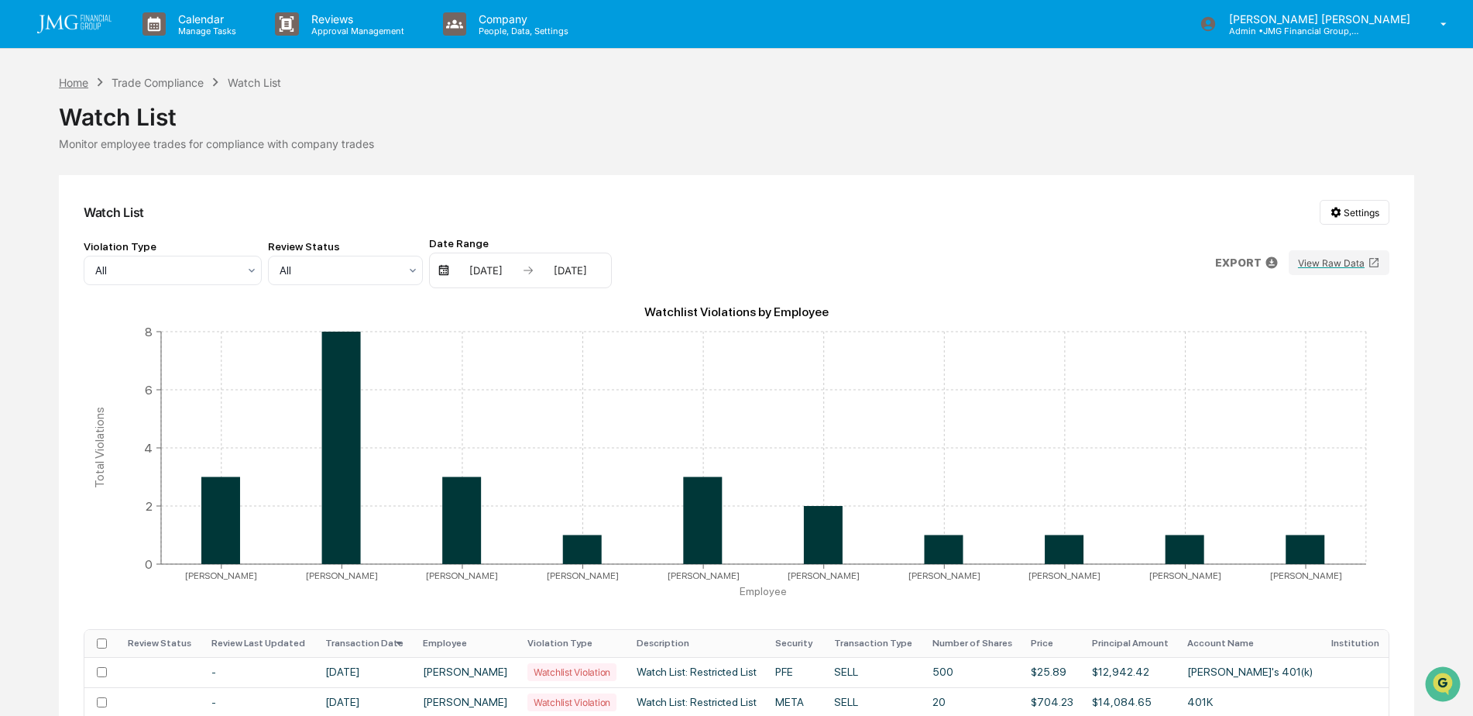
click at [85, 81] on div "Home" at bounding box center [73, 82] width 29 height 13
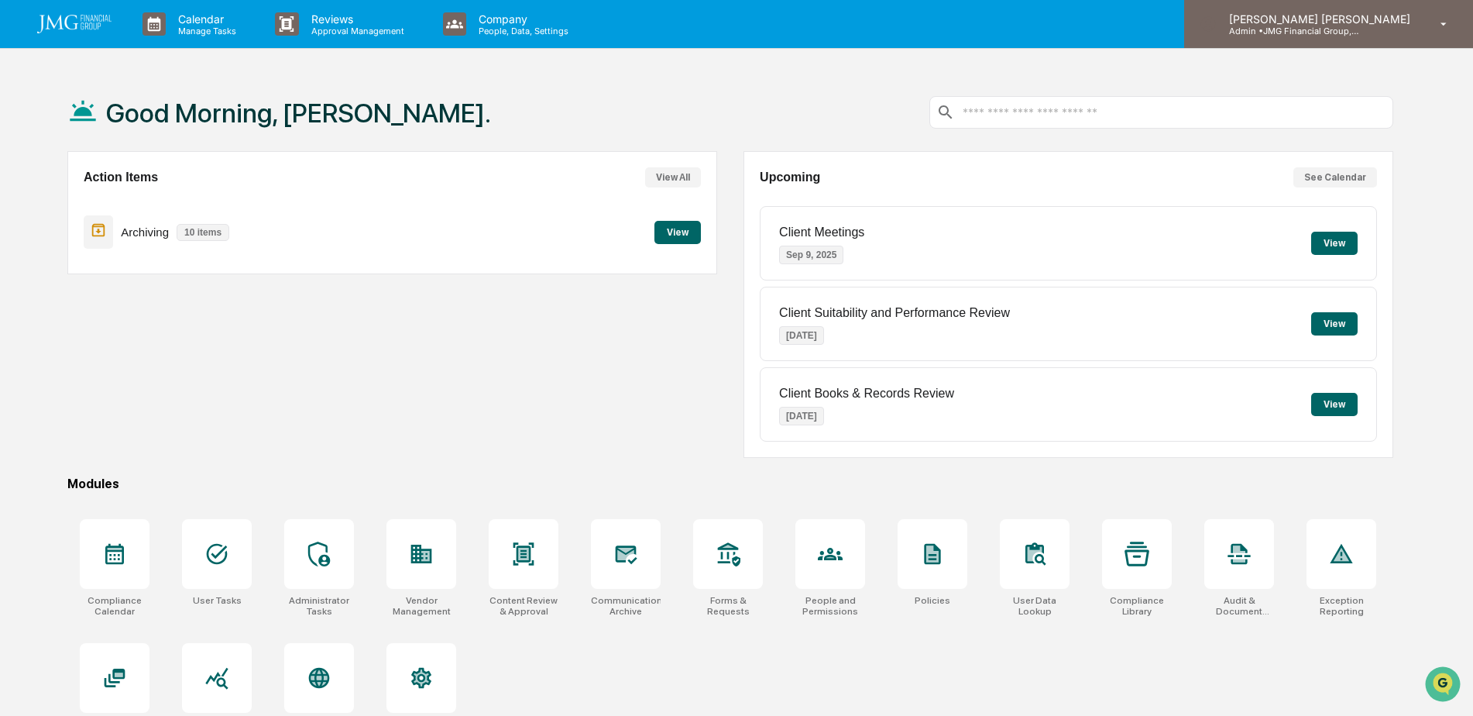
click at [1399, 38] on div "[PERSON_NAME] [PERSON_NAME] Admin • JMG Financial Group, Ltd." at bounding box center [1328, 24] width 289 height 48
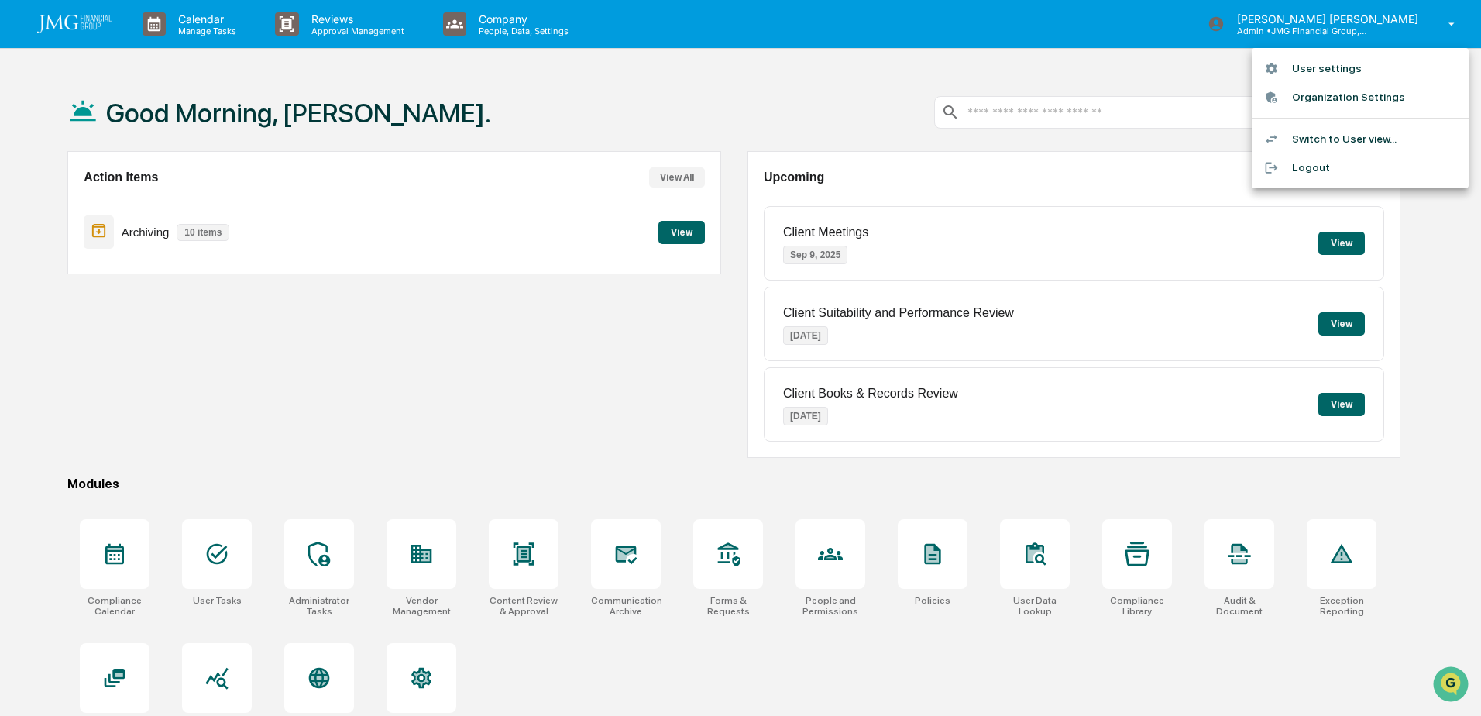
click at [1300, 167] on li "Logout" at bounding box center [1360, 167] width 217 height 29
